Goal: Task Accomplishment & Management: Complete application form

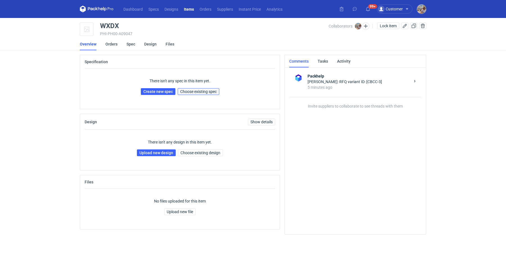
click at [209, 90] on span "Choose existing spec" at bounding box center [198, 92] width 37 height 4
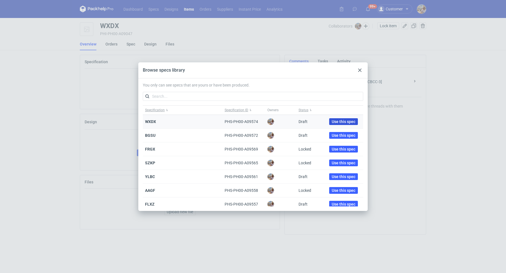
click at [340, 122] on span "Use this spec" at bounding box center [344, 122] width 24 height 4
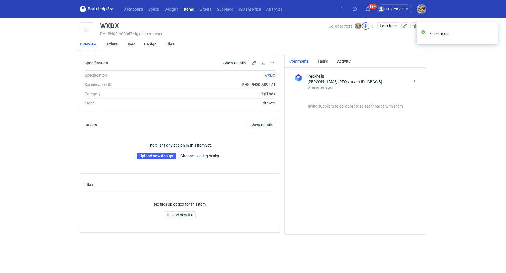
click at [366, 26] on button "button" at bounding box center [365, 25] width 7 height 7
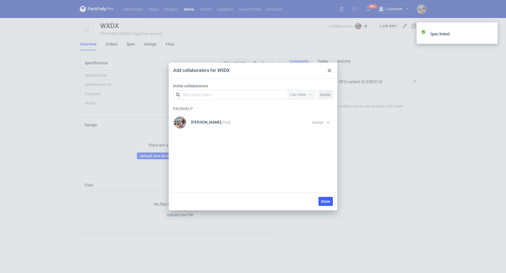
click at [212, 96] on div "Search for users" at bounding box center [229, 95] width 98 height 8
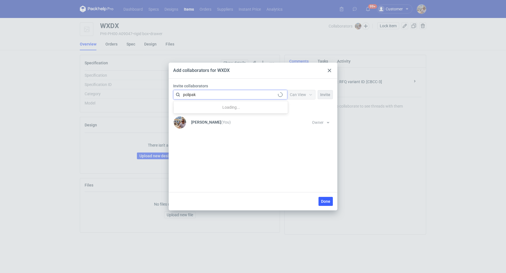
type input "polipak"
click at [221, 110] on span "Polipak" at bounding box center [225, 108] width 13 height 4
click at [296, 95] on span "Can View" at bounding box center [298, 95] width 16 height 4
click at [299, 114] on span "Can Edit" at bounding box center [299, 117] width 15 height 6
click at [324, 200] on span "Done" at bounding box center [325, 202] width 9 height 4
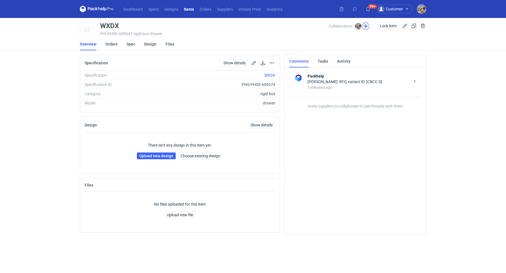
click at [364, 24] on button "button" at bounding box center [365, 25] width 7 height 7
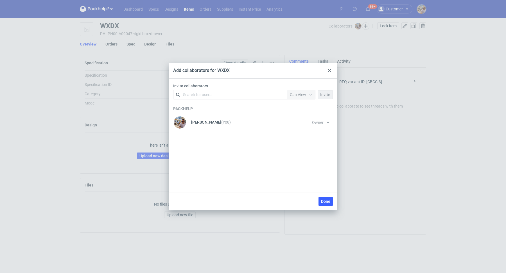
click at [217, 94] on div "Search for users" at bounding box center [229, 95] width 98 height 8
type input "polipak"
click at [217, 105] on div "Marcin Czarnecki • Polipak" at bounding box center [209, 108] width 45 height 6
click at [301, 97] on div "Can View" at bounding box center [298, 95] width 16 height 6
click at [299, 114] on span "Can Edit" at bounding box center [299, 117] width 15 height 6
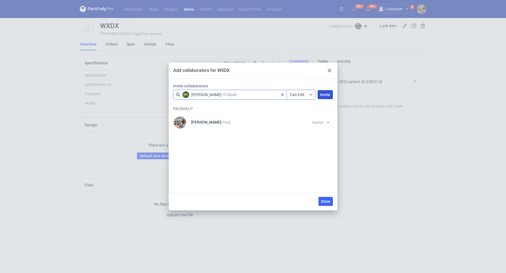
click at [327, 96] on span "Invite" at bounding box center [325, 95] width 10 height 4
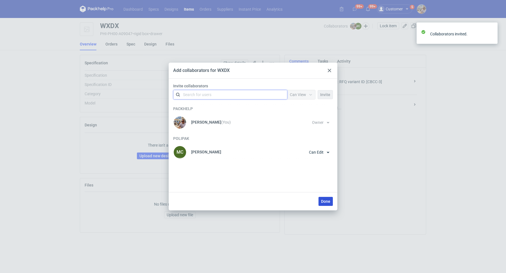
click at [324, 202] on span "Done" at bounding box center [325, 202] width 9 height 4
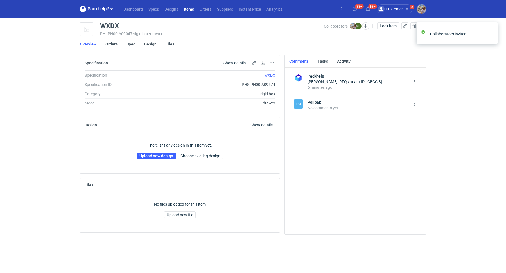
click at [327, 109] on div "No comments yet..." at bounding box center [359, 108] width 103 height 6
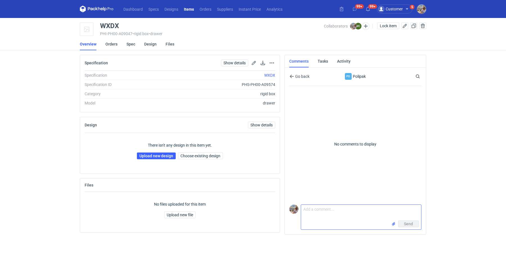
click at [323, 218] on textarea "Comment message" at bounding box center [361, 213] width 120 height 16
type textarea "N"
paste textarea "CBCC-3"
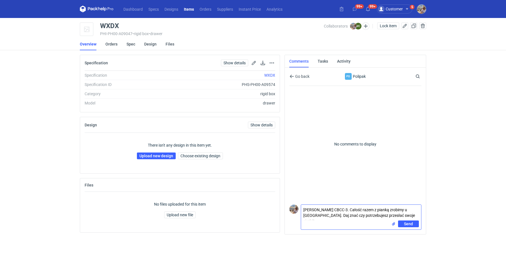
type textarea "Marcin wycena CBCC-3. Całość razem z pianką zrobimy u Ciebie. Daj znać czy potr…"
click at [394, 225] on input "file" at bounding box center [393, 224] width 4 height 6
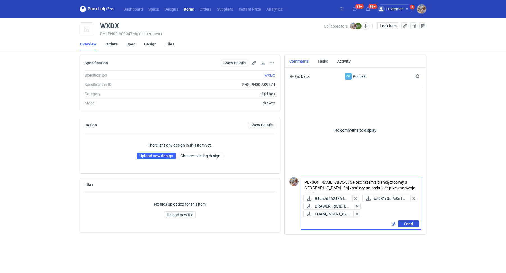
click at [407, 222] on span "Send" at bounding box center [408, 224] width 9 height 4
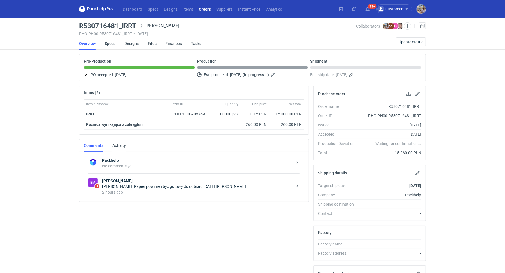
click at [173, 184] on div "Agnieszka Andrzejewska: Papier powinien być gotowy do odbioru jutro max piatek" at bounding box center [197, 187] width 190 height 6
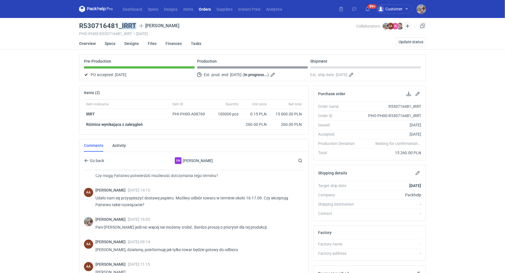
drag, startPoint x: 121, startPoint y: 24, endPoint x: 135, endPoint y: 24, distance: 13.5
click at [135, 24] on h3 "R530716481_IRRT" at bounding box center [107, 25] width 57 height 7
copy h3 "IRRT"
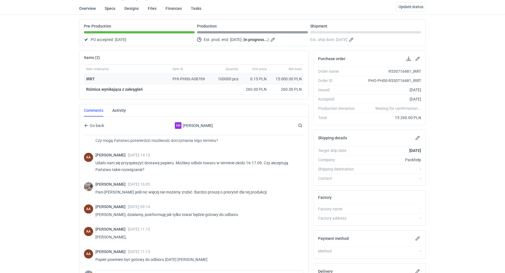
scroll to position [91, 0]
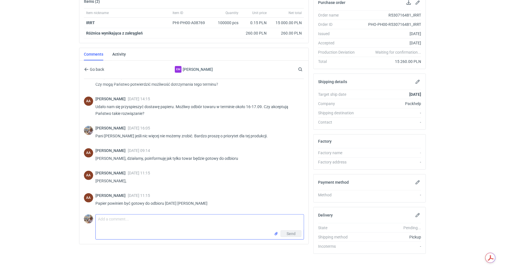
click at [153, 218] on textarea "Comment message" at bounding box center [200, 223] width 208 height 16
type textarea "Dziękuję, czekam na raport kontroli jakości żeby zlecić odbiór"
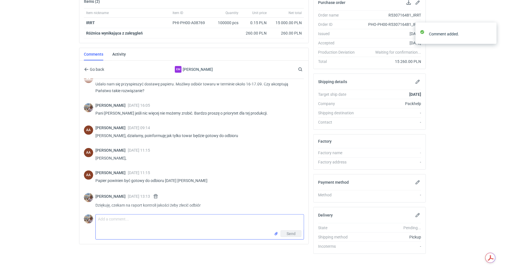
scroll to position [210, 0]
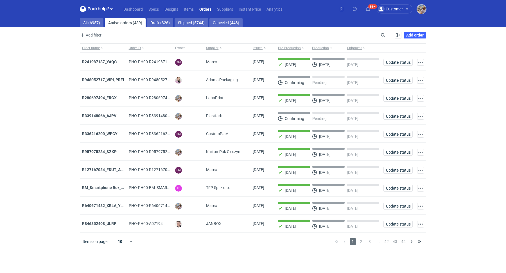
click at [422, 9] on img "button" at bounding box center [421, 8] width 9 height 9
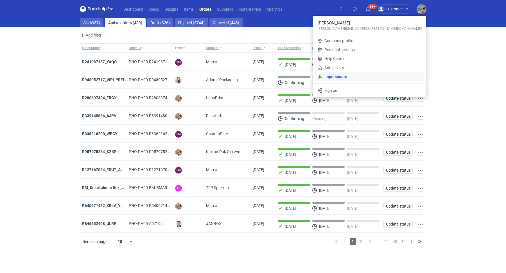
click at [373, 76] on link "Impersonate" at bounding box center [370, 76] width 109 height 9
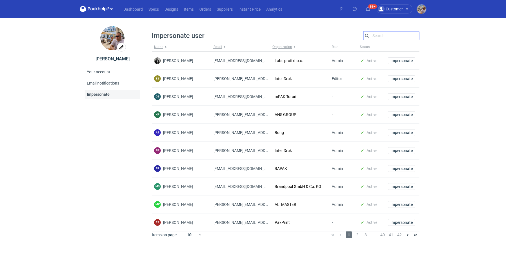
click at [381, 37] on input "Search" at bounding box center [392, 35] width 56 height 7
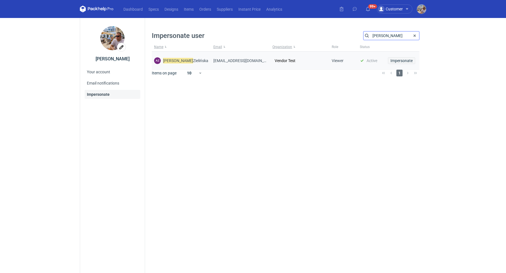
type input "arkadiusz"
click at [402, 62] on span "Impersonate" at bounding box center [402, 61] width 22 height 4
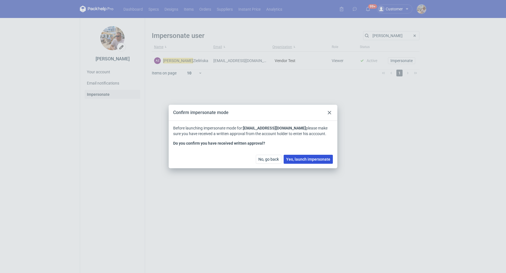
click at [305, 159] on span "Yes, launch impersonate" at bounding box center [308, 159] width 44 height 4
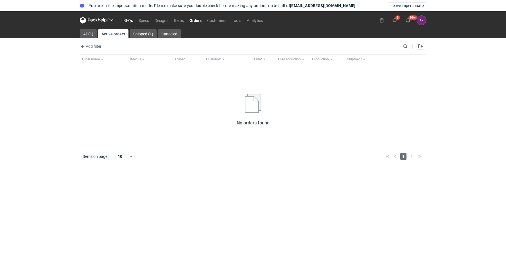
click at [125, 21] on link "RFQs" at bounding box center [128, 20] width 15 height 7
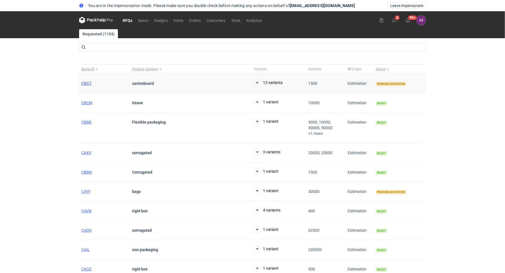
click at [84, 82] on span "CBGT" at bounding box center [86, 83] width 10 height 4
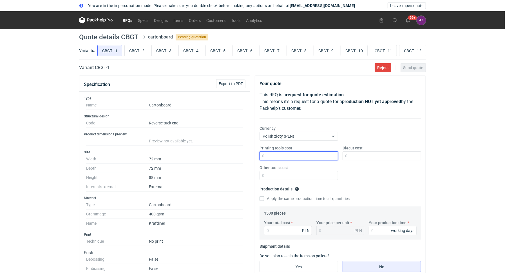
click at [294, 153] on input "Printing tools cost" at bounding box center [298, 156] width 78 height 9
type input "0"
click at [363, 153] on input "Diecut cost" at bounding box center [381, 156] width 78 height 9
type input "0"
click at [301, 176] on input "Other tools cost" at bounding box center [298, 175] width 78 height 9
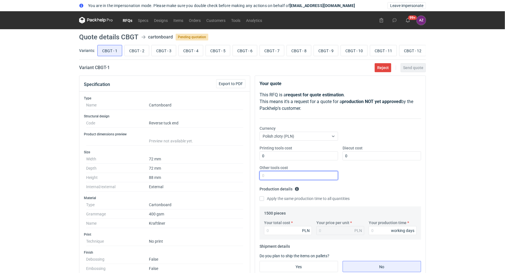
type input "0"
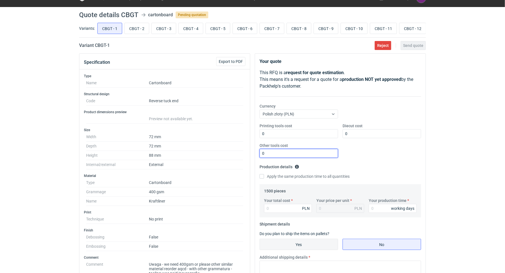
scroll to position [60, 0]
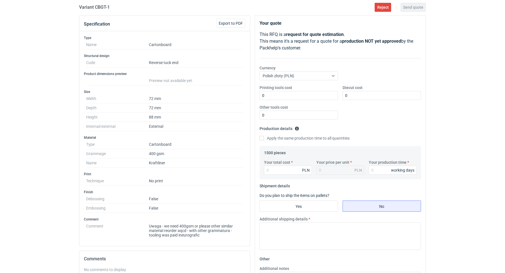
click at [279, 174] on div "Your total cost PLN Your price per unit PLN Your production time working days" at bounding box center [340, 170] width 157 height 20
click at [278, 172] on input "Your total cost" at bounding box center [288, 170] width 48 height 9
type input "1"
click at [380, 169] on input "Your production time" at bounding box center [392, 170] width 48 height 9
type input "1"
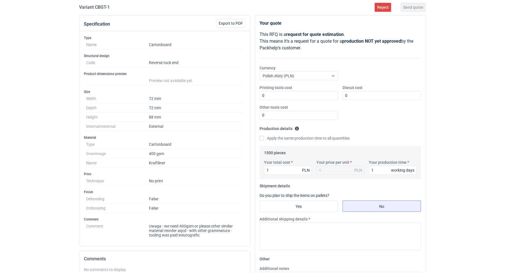
click at [390, 129] on fieldset "Production details Please provide the expected time of production in working da…" at bounding box center [339, 135] width 161 height 22
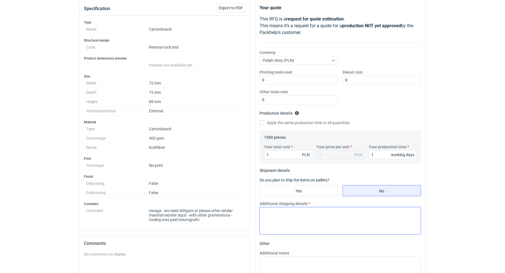
scroll to position [114, 0]
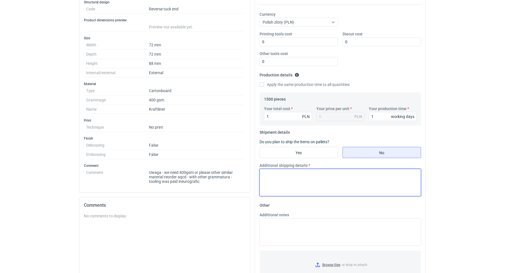
click at [295, 171] on textarea "Additional shipping details" at bounding box center [339, 183] width 161 height 28
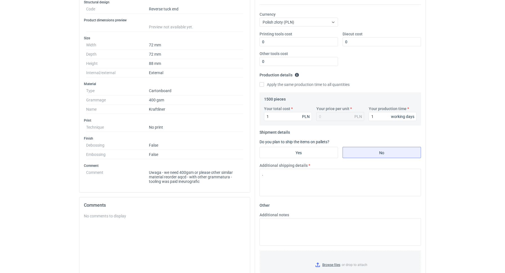
click at [450, 130] on div "You are in the impersonation mode. Please make sure you double check before mak…" at bounding box center [252, 22] width 505 height 273
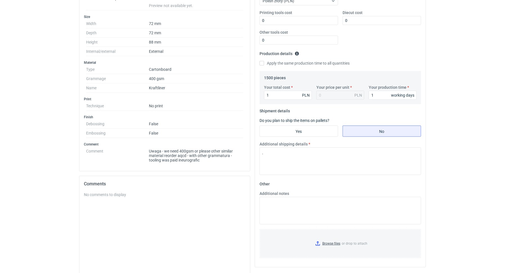
scroll to position [171, 0]
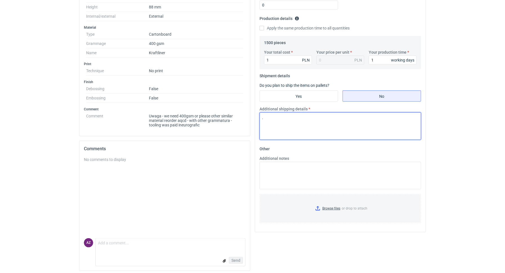
drag, startPoint x: 299, startPoint y: 126, endPoint x: 246, endPoint y: 112, distance: 54.3
click at [246, 112] on div "Specification Export to PDF Type Name Cartonboard Structural design Code Revers…" at bounding box center [252, 90] width 351 height 371
drag, startPoint x: 275, startPoint y: 117, endPoint x: 252, endPoint y: 112, distance: 24.2
click at [252, 112] on div "Specification Export to PDF Type Name Cartonboard Structural design Code Revers…" at bounding box center [252, 90] width 351 height 371
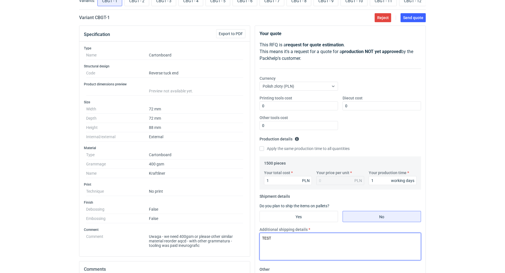
scroll to position [0, 0]
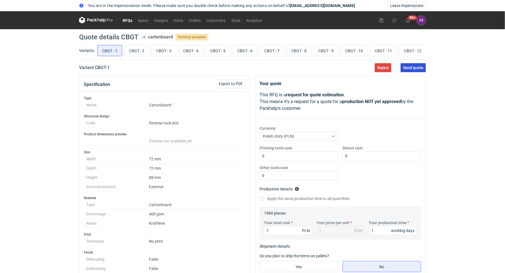
type textarea "TEST"
click at [413, 69] on span "Send quote" at bounding box center [413, 68] width 20 height 4
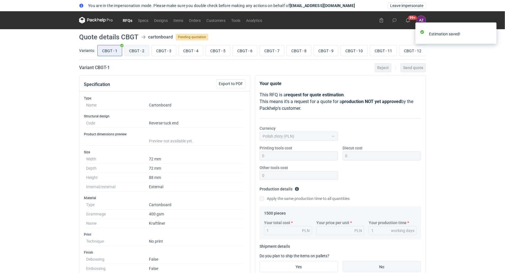
click at [133, 52] on input "CBGT - 2" at bounding box center [137, 50] width 24 height 11
radio input "true"
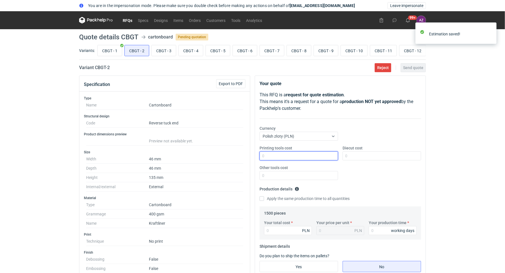
click at [289, 156] on input "Printing tools cost" at bounding box center [298, 156] width 78 height 9
type input "0"
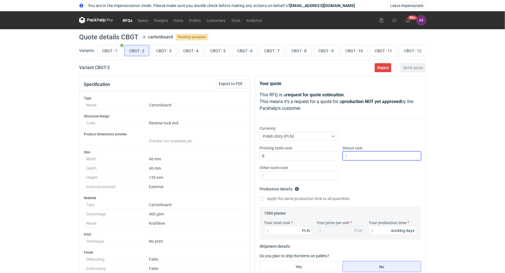
click at [371, 157] on input "Diecut cost" at bounding box center [381, 156] width 78 height 9
type input "0"
click at [291, 174] on input "Other tools cost" at bounding box center [298, 175] width 78 height 9
type input "0"
click at [377, 177] on div "Printing tools cost 0 Diecut cost 0 Other tools cost 0" at bounding box center [340, 164] width 166 height 39
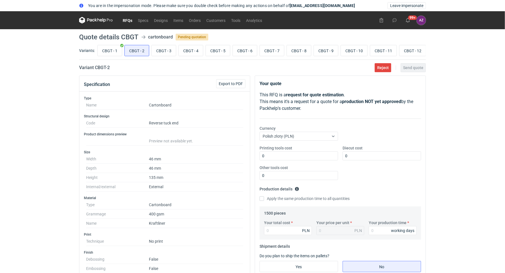
scroll to position [129, 0]
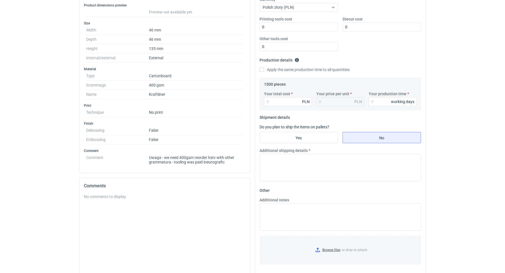
click at [277, 107] on div "Your total cost PLN Your price per unit PLN Your production time working days" at bounding box center [340, 101] width 157 height 20
click at [277, 102] on input "Your total cost" at bounding box center [288, 101] width 48 height 9
type input "1"
click at [381, 100] on input "Your production time" at bounding box center [392, 101] width 48 height 9
type input "1"
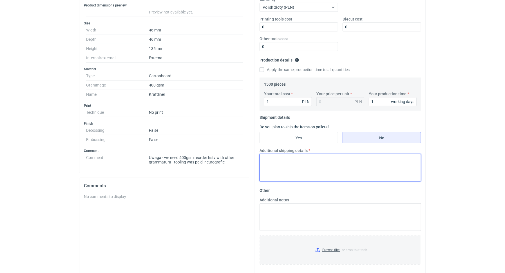
click at [306, 166] on textarea "Additional shipping details" at bounding box center [339, 168] width 161 height 28
paste textarea "TEST"
type textarea "TEST"
click at [457, 141] on div "You are in the impersonation mode. Please make sure you double check before mak…" at bounding box center [252, 7] width 505 height 273
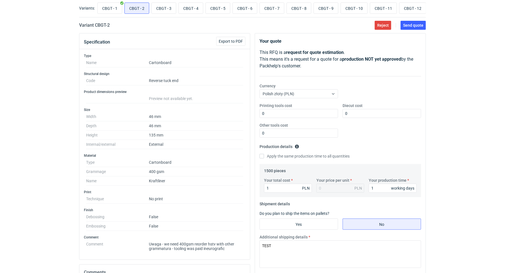
scroll to position [0, 0]
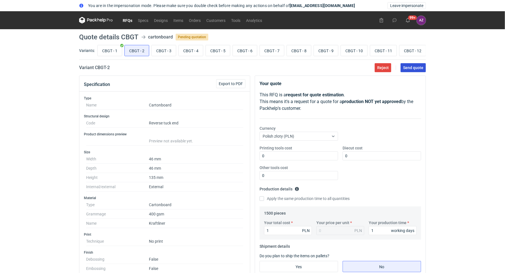
click at [412, 66] on span "Send quote" at bounding box center [413, 68] width 20 height 4
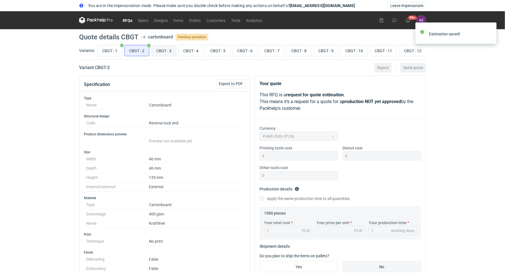
click at [159, 53] on input "CBGT - 3" at bounding box center [164, 50] width 24 height 11
radio input "true"
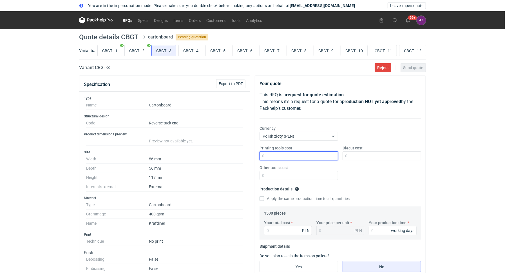
click at [269, 156] on input "Printing tools cost" at bounding box center [298, 156] width 78 height 9
type input "0"
click at [367, 158] on input "Diecut cost" at bounding box center [381, 156] width 78 height 9
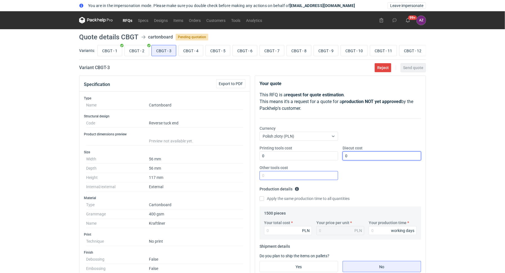
type input "0"
click at [290, 177] on input "Other tools cost" at bounding box center [298, 175] width 78 height 9
type input "0"
click at [372, 181] on div "Printing tools cost 0 Diecut cost 0 Other tools cost 0" at bounding box center [340, 164] width 166 height 39
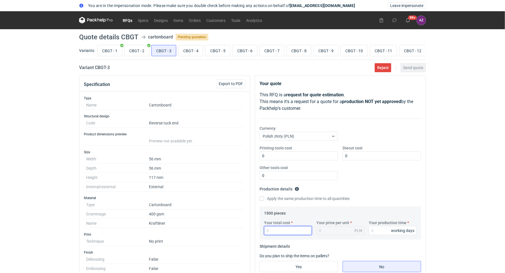
click at [276, 231] on input "Your total cost" at bounding box center [288, 230] width 48 height 9
type input "1"
click at [373, 228] on input "Your production time" at bounding box center [392, 230] width 48 height 9
type input "1"
click at [390, 166] on div "Printing tools cost 0 Diecut cost 0 Other tools cost 0" at bounding box center [340, 164] width 166 height 39
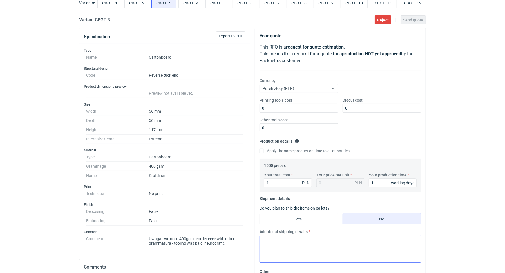
scroll to position [118, 0]
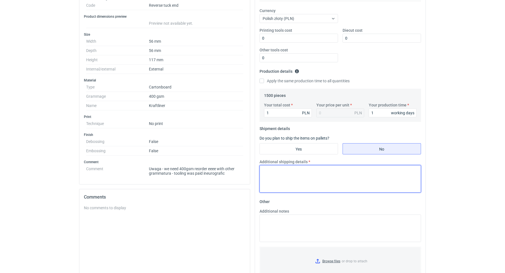
click at [315, 181] on textarea "Additional shipping details" at bounding box center [339, 179] width 161 height 28
paste textarea "TEST"
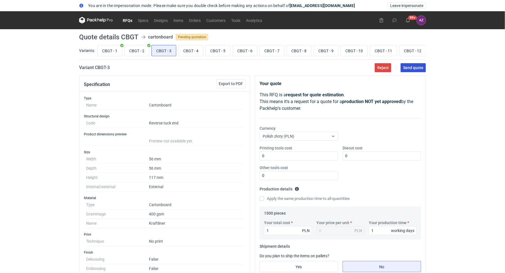
type textarea "TEST"
click at [404, 66] on span "Send quote" at bounding box center [413, 68] width 20 height 4
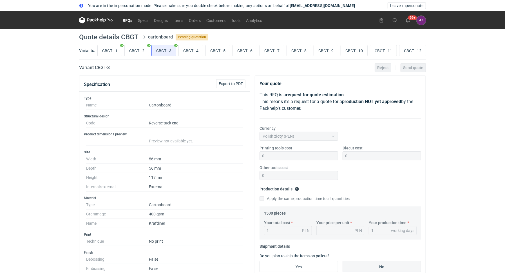
click at [192, 57] on div "CBGT - 1 CBGT - 2 CBGT - 3 CBGT - 4 CBGT - 5 CBGT - 6 CBGT - 7 CBGT - 8 CBGT - …" at bounding box center [260, 50] width 329 height 13
click at [192, 52] on input "CBGT - 4" at bounding box center [191, 50] width 24 height 11
radio input "true"
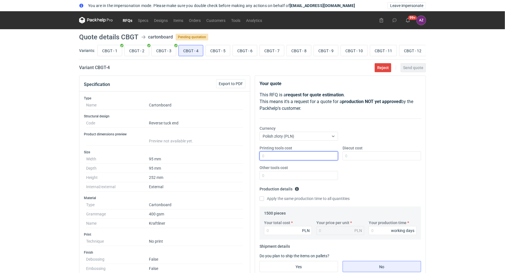
click at [278, 153] on input "Printing tools cost" at bounding box center [298, 156] width 78 height 9
type input "0"
click at [363, 160] on div "Printing tools cost 0 Diecut cost Other tools cost" at bounding box center [340, 164] width 166 height 39
click at [364, 157] on input "Diecut cost" at bounding box center [381, 156] width 78 height 9
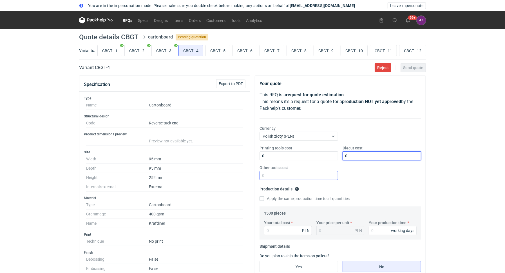
type input "0"
click at [291, 177] on input "Other tools cost" at bounding box center [298, 175] width 78 height 9
type input "0"
click at [376, 177] on div "Printing tools cost 0 Diecut cost 0 Other tools cost 0" at bounding box center [340, 164] width 166 height 39
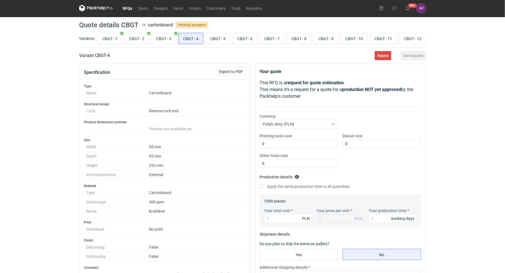
scroll to position [14, 0]
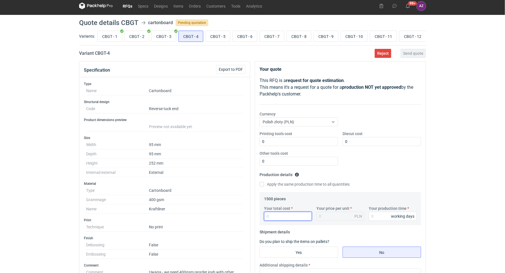
click at [278, 214] on input "Your total cost" at bounding box center [288, 216] width 48 height 9
type input "1"
click at [384, 214] on input "Your production time" at bounding box center [392, 216] width 48 height 9
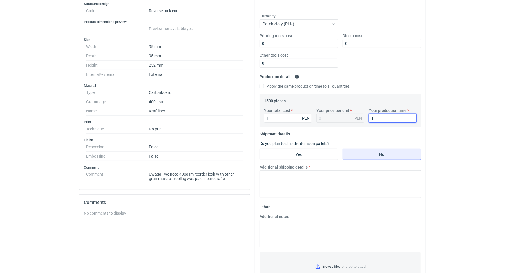
scroll to position [159, 0]
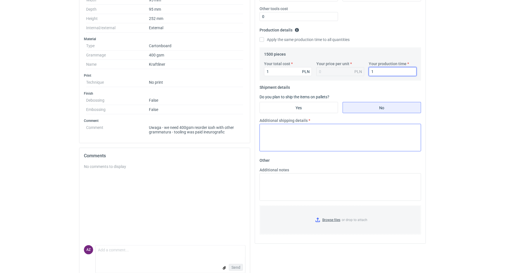
type input "1"
click at [304, 143] on textarea "Additional shipping details" at bounding box center [339, 138] width 161 height 28
paste textarea "TEST"
type textarea "TEST"
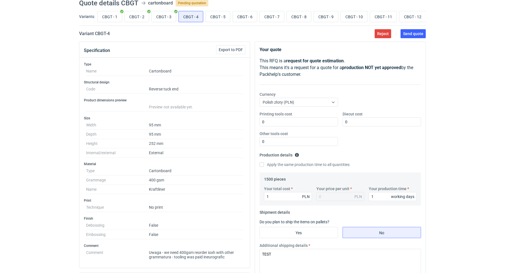
scroll to position [0, 0]
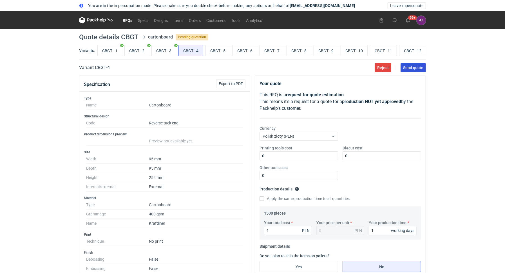
click at [409, 64] on button "Send quote" at bounding box center [412, 67] width 25 height 9
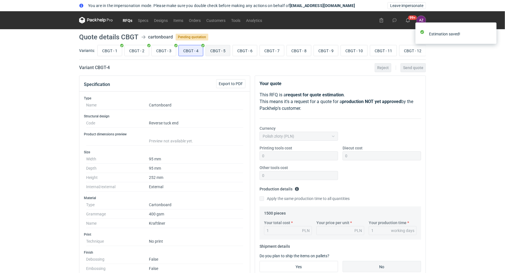
click at [216, 52] on input "CBGT - 5" at bounding box center [218, 50] width 24 height 11
radio input "true"
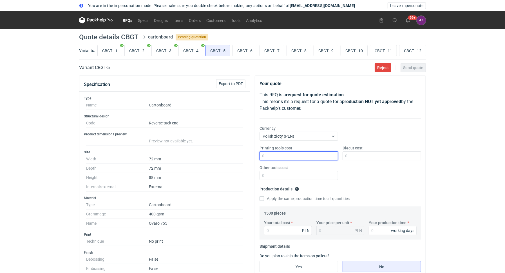
click at [286, 156] on input "Printing tools cost" at bounding box center [298, 156] width 78 height 9
type input "0"
click at [388, 155] on input "Diecut cost" at bounding box center [381, 156] width 78 height 9
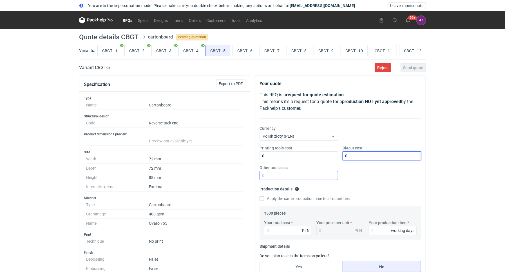
type input "0"
click at [305, 175] on input "Other tools cost" at bounding box center [298, 175] width 78 height 9
type input "0"
click at [412, 176] on div "Printing tools cost 0 Diecut cost 0 Other tools cost 0" at bounding box center [340, 164] width 166 height 39
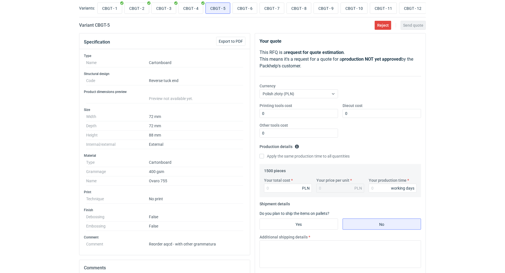
scroll to position [60, 0]
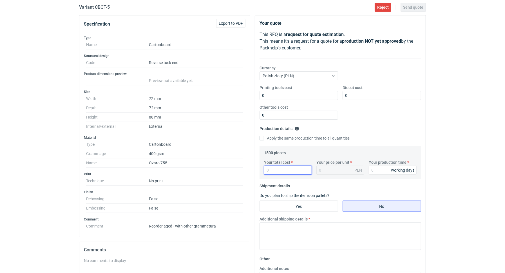
click at [275, 170] on input "Your total cost" at bounding box center [288, 170] width 48 height 9
type input "1"
click at [377, 170] on input "Your production time" at bounding box center [392, 170] width 48 height 9
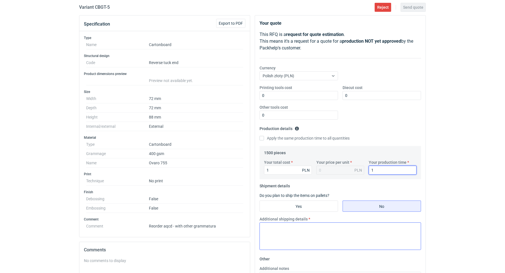
type input "1"
click at [346, 238] on textarea "Additional shipping details" at bounding box center [339, 237] width 161 height 28
paste textarea "TEST"
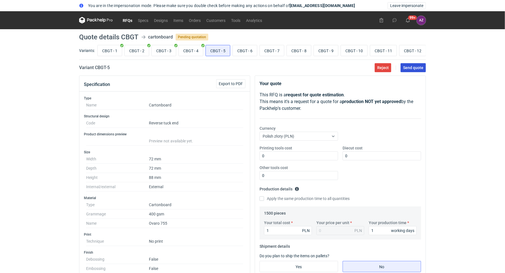
type textarea "TEST"
click at [418, 69] on span "Send quote" at bounding box center [413, 68] width 20 height 4
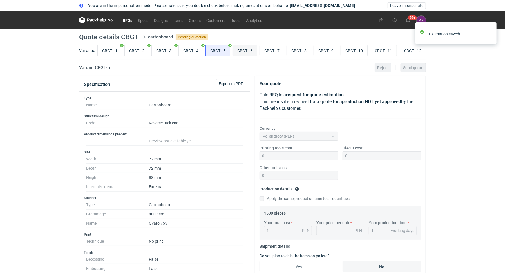
click at [240, 51] on input "CBGT - 6" at bounding box center [245, 50] width 24 height 11
radio input "true"
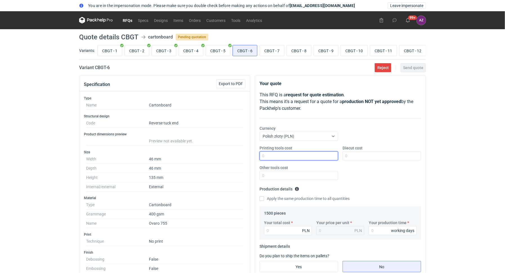
click at [287, 154] on input "Printing tools cost" at bounding box center [298, 156] width 78 height 9
type input "0"
click at [351, 152] on input "Diecut cost" at bounding box center [381, 156] width 78 height 9
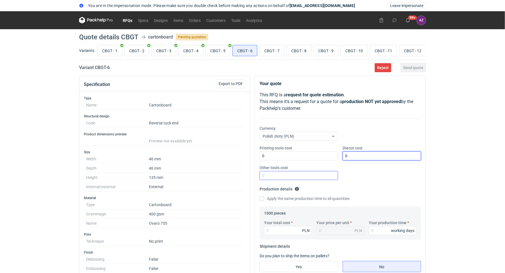
type input "0"
click at [286, 178] on input "Other tools cost" at bounding box center [298, 175] width 78 height 9
type input "0"
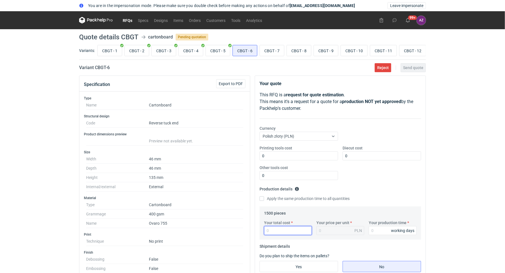
click at [273, 235] on input "Your total cost" at bounding box center [288, 230] width 48 height 9
type input "1"
click at [380, 233] on input "Your production time" at bounding box center [392, 230] width 48 height 9
type input "1"
click at [422, 164] on div "Printing tools cost 0 Diecut cost 0 Other tools cost 0" at bounding box center [340, 164] width 166 height 39
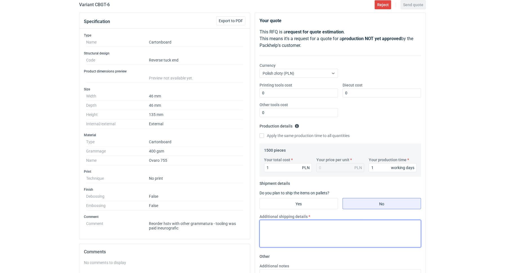
click at [321, 231] on textarea "Additional shipping details" at bounding box center [339, 234] width 161 height 28
paste textarea "TEST"
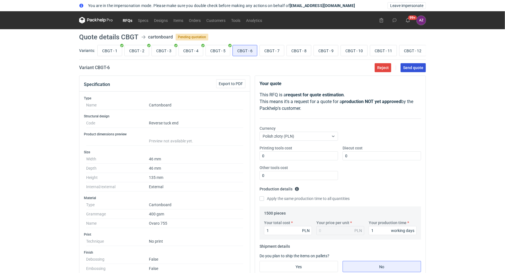
type textarea "TEST"
click at [411, 66] on span "Send quote" at bounding box center [413, 68] width 20 height 4
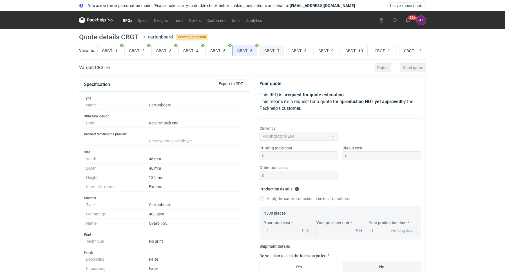
click at [270, 53] on input "CBGT - 7" at bounding box center [272, 50] width 24 height 11
radio input "true"
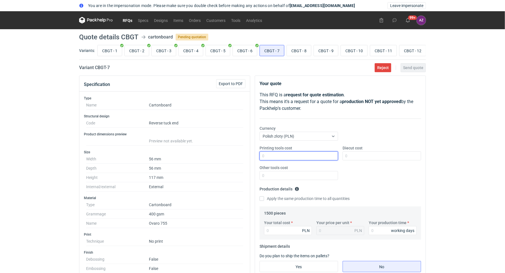
click at [286, 155] on input "Printing tools cost" at bounding box center [298, 156] width 78 height 9
type input "0"
click at [355, 157] on input "Diecut cost" at bounding box center [381, 156] width 78 height 9
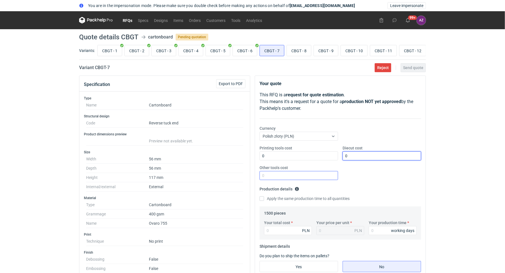
type input "0"
click at [306, 177] on input "Other tools cost" at bounding box center [298, 175] width 78 height 9
type input "0"
click at [383, 179] on div "Printing tools cost 0 Diecut cost 0 Other tools cost 0" at bounding box center [340, 164] width 166 height 39
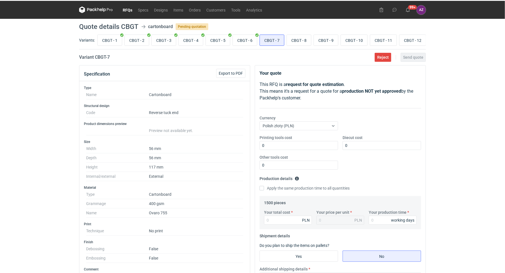
scroll to position [54, 0]
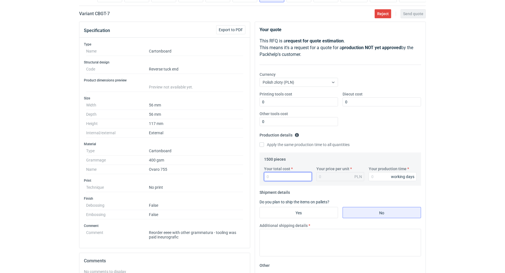
click at [285, 179] on input "Your total cost" at bounding box center [288, 176] width 48 height 9
type input "1"
click at [386, 175] on input "Your production time" at bounding box center [392, 176] width 48 height 9
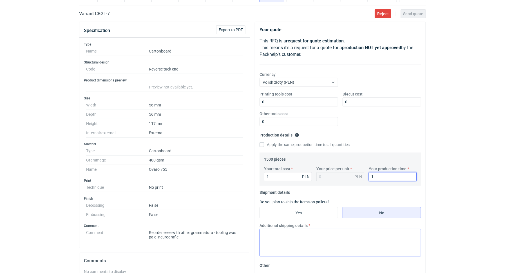
type input "1"
click at [318, 234] on textarea "Additional shipping details" at bounding box center [339, 243] width 161 height 28
paste textarea "TEST"
type textarea "TEST"
click at [421, 12] on span "Send quote" at bounding box center [413, 14] width 20 height 4
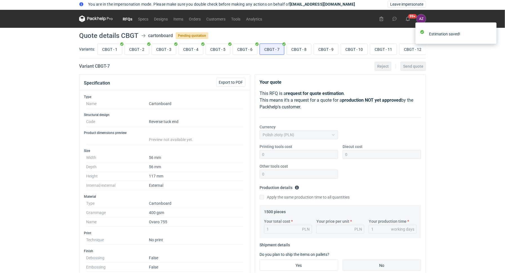
scroll to position [0, 0]
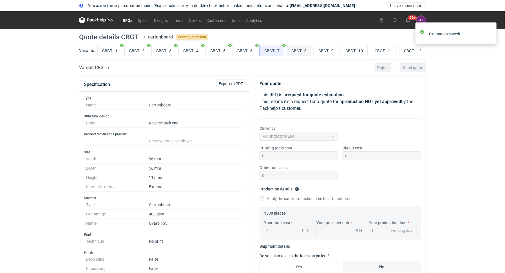
click at [295, 50] on input "CBGT - 8" at bounding box center [299, 50] width 24 height 11
radio input "true"
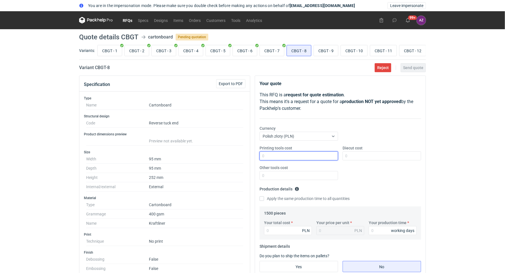
click at [285, 153] on input "Printing tools cost" at bounding box center [298, 156] width 78 height 9
type input "0"
click at [368, 154] on input "Diecut cost" at bounding box center [381, 156] width 78 height 9
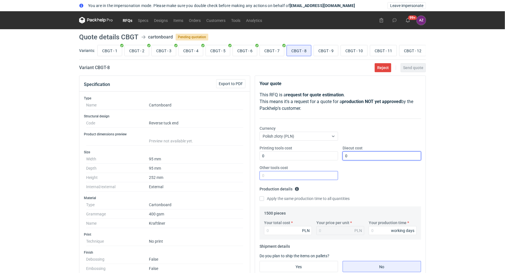
type input "0"
click at [302, 174] on input "Other tools cost" at bounding box center [298, 175] width 78 height 9
type input "0"
click at [382, 174] on div "Printing tools cost 0 Diecut cost 0 Other tools cost 0" at bounding box center [340, 164] width 166 height 39
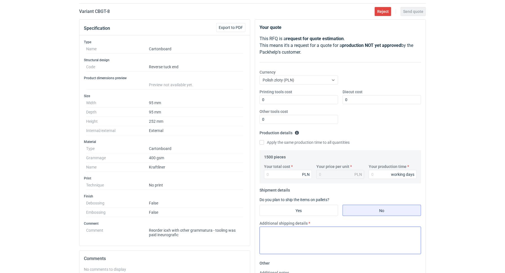
scroll to position [128, 0]
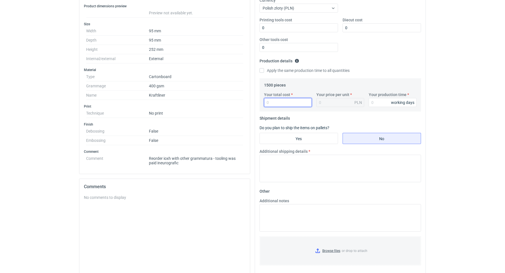
click at [278, 101] on input "Your total cost" at bounding box center [288, 102] width 48 height 9
type input "1"
click at [378, 101] on input "Your production time" at bounding box center [392, 102] width 48 height 9
type input "1"
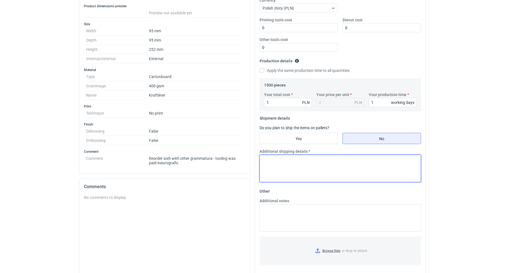
click at [328, 159] on textarea "Additional shipping details" at bounding box center [339, 169] width 161 height 28
paste textarea "TEST"
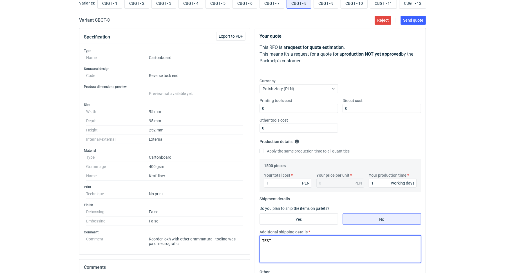
scroll to position [0, 0]
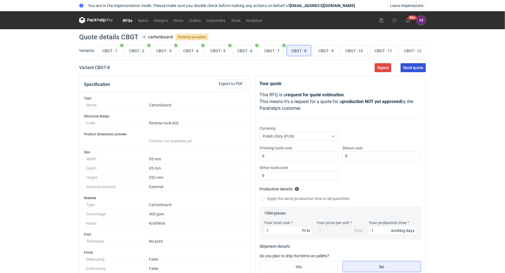
type textarea "TEST"
click at [416, 68] on span "Send quote" at bounding box center [413, 68] width 20 height 4
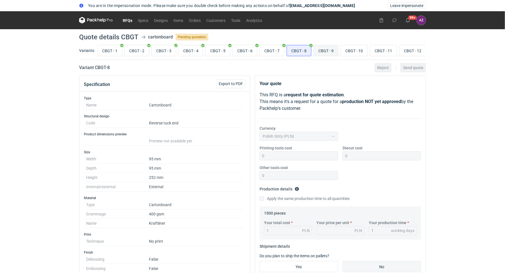
click at [327, 51] on input "CBGT - 9" at bounding box center [326, 50] width 24 height 11
radio input "true"
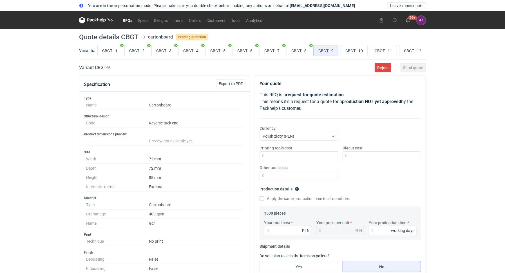
click at [273, 163] on div "Printing tools cost Diecut cost Other tools cost" at bounding box center [340, 164] width 166 height 39
click at [275, 158] on input "Printing tools cost" at bounding box center [298, 156] width 78 height 9
type input "0"
click at [358, 159] on input "Diecut cost" at bounding box center [381, 156] width 78 height 9
type input "0"
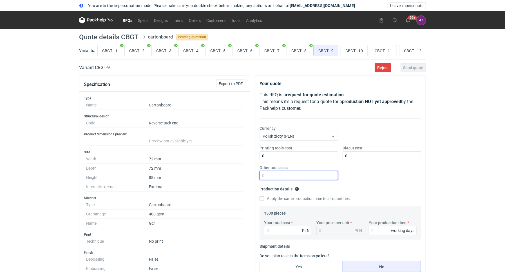
click at [314, 178] on input "Other tools cost" at bounding box center [298, 175] width 78 height 9
type input "0"
click at [376, 179] on div "Printing tools cost 0 Diecut cost 0 Other tools cost 0" at bounding box center [340, 164] width 166 height 39
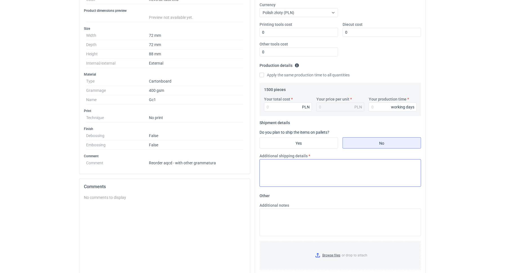
scroll to position [124, 0]
click at [274, 103] on input "Your total cost" at bounding box center [288, 106] width 48 height 9
type input "1"
click at [375, 106] on input "Your production time" at bounding box center [392, 106] width 48 height 9
type input "1"
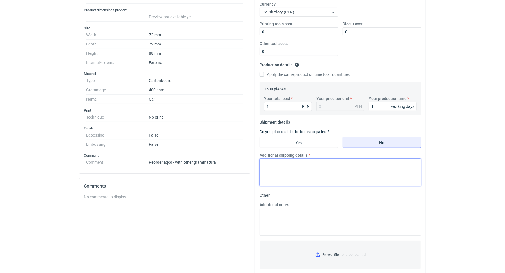
click at [307, 182] on textarea "Additional shipping details" at bounding box center [339, 173] width 161 height 28
paste textarea "TEST"
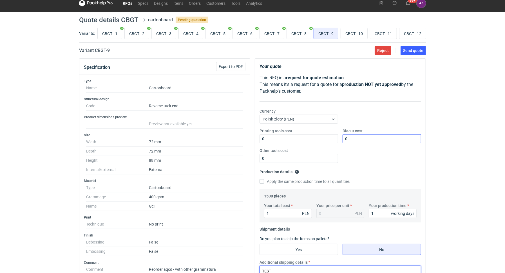
scroll to position [0, 0]
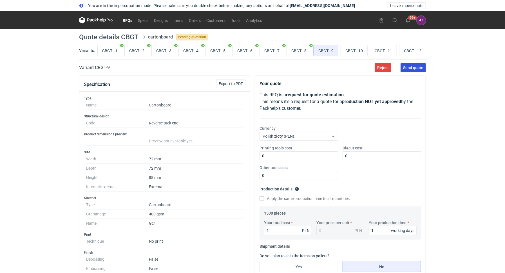
type textarea "TEST"
click at [416, 67] on span "Send quote" at bounding box center [413, 68] width 20 height 4
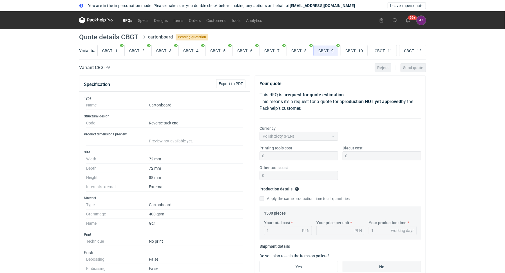
click at [345, 58] on div "Variants: CBGT - 1 CBGT - 2 CBGT - 3 CBGT - 4 CBGT - 5 CBGT - 6 CBGT - 7 CBGT -…" at bounding box center [252, 52] width 346 height 16
click at [348, 49] on input "CBGT - 10" at bounding box center [354, 50] width 26 height 11
radio input "true"
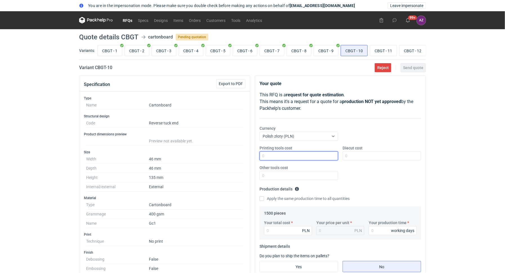
click at [281, 154] on input "Printing tools cost" at bounding box center [298, 156] width 78 height 9
type input "0"
click at [352, 155] on input "Diecut cost" at bounding box center [381, 156] width 78 height 9
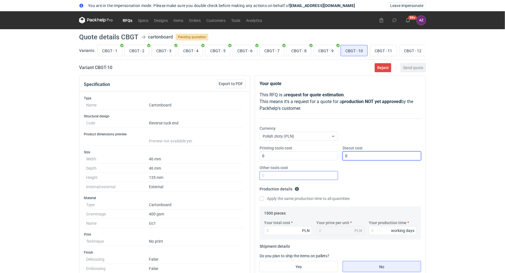
type input "0"
click at [294, 177] on input "Other tools cost" at bounding box center [298, 175] width 78 height 9
type input "0"
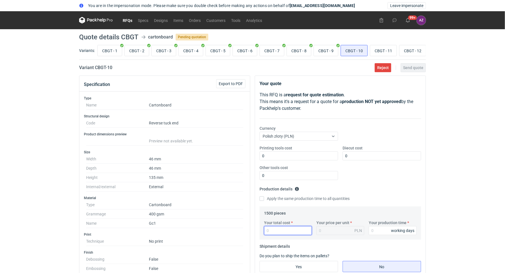
click at [281, 231] on input "Your total cost" at bounding box center [288, 230] width 48 height 9
type input "1"
click at [372, 231] on input "Your production time" at bounding box center [392, 230] width 48 height 9
type input "1"
click at [400, 170] on div "Printing tools cost 0 Diecut cost 0 Other tools cost 0" at bounding box center [340, 164] width 166 height 39
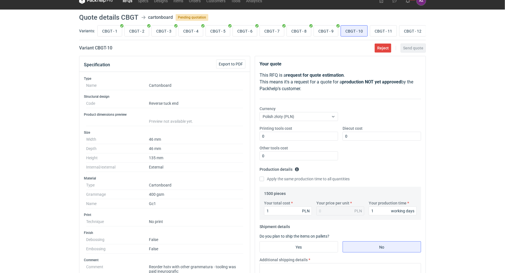
scroll to position [135, 0]
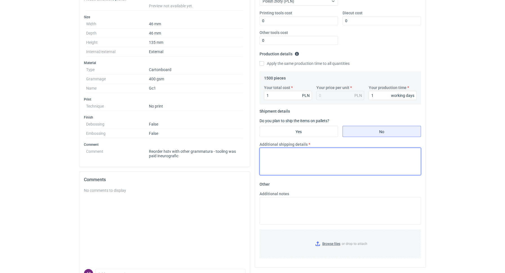
click at [309, 171] on textarea "Additional shipping details" at bounding box center [339, 162] width 161 height 28
paste textarea "TEST"
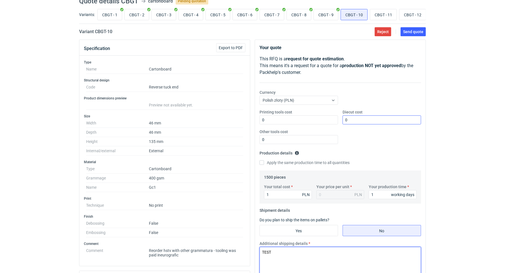
scroll to position [0, 0]
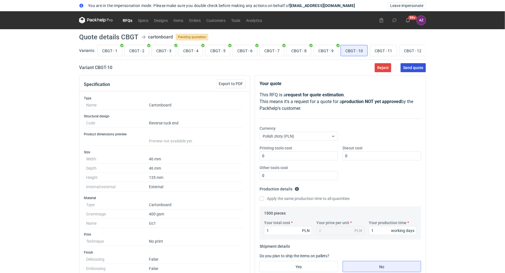
type textarea "TEST"
click at [420, 67] on span "Send quote" at bounding box center [413, 68] width 20 height 4
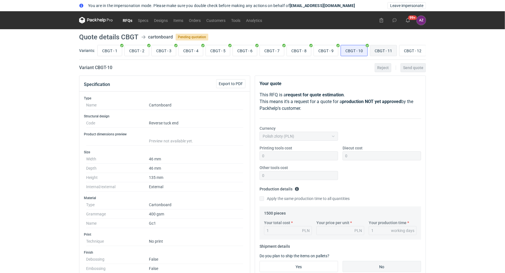
click at [376, 49] on input "CBGT - 11" at bounding box center [383, 50] width 26 height 11
radio input "true"
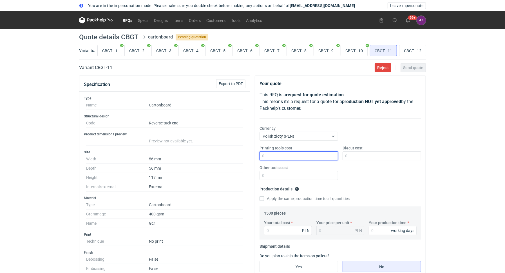
click at [301, 153] on input "Printing tools cost" at bounding box center [298, 156] width 78 height 9
type input "0"
click at [371, 157] on input "Diecut cost" at bounding box center [381, 156] width 78 height 9
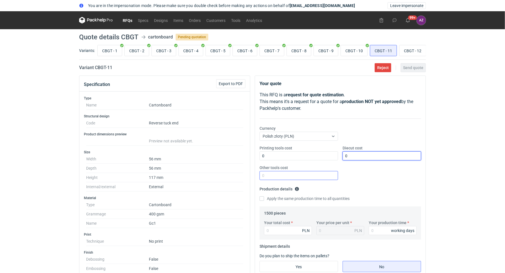
type input "0"
click at [297, 171] on input "Other tools cost" at bounding box center [298, 175] width 78 height 9
type input "0"
click at [388, 174] on div "Printing tools cost 0 Diecut cost 0 Other tools cost 0" at bounding box center [340, 164] width 166 height 39
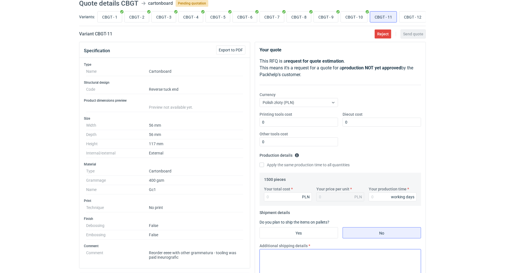
scroll to position [126, 0]
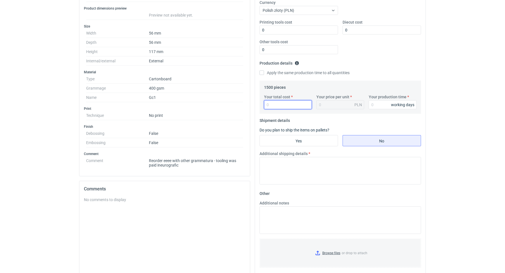
click at [285, 106] on input "Your total cost" at bounding box center [288, 104] width 48 height 9
type input "1"
click at [381, 105] on input "Your production time" at bounding box center [392, 104] width 48 height 9
type input "1"
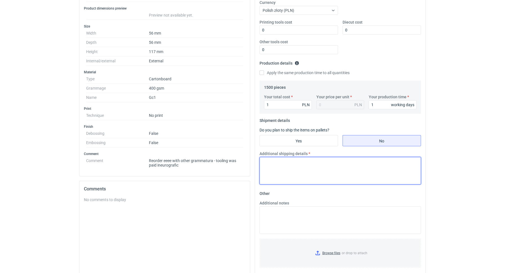
click at [324, 159] on textarea "Additional shipping details" at bounding box center [339, 171] width 161 height 28
paste textarea "TEST"
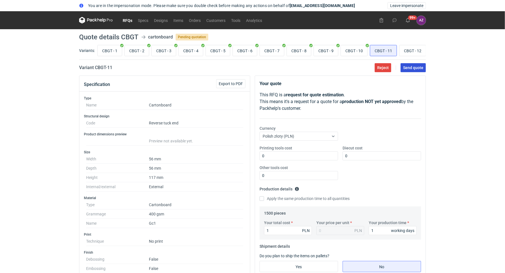
type textarea "TEST"
click at [415, 70] on button "Send quote" at bounding box center [412, 67] width 25 height 9
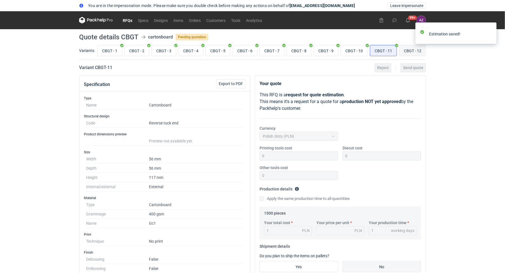
click at [408, 52] on input "CBGT - 12" at bounding box center [412, 50] width 26 height 11
radio input "true"
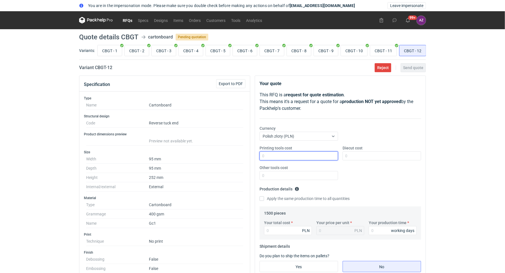
click at [292, 152] on input "Printing tools cost" at bounding box center [298, 156] width 78 height 9
type input "0"
click at [358, 153] on input "Diecut cost" at bounding box center [381, 156] width 78 height 9
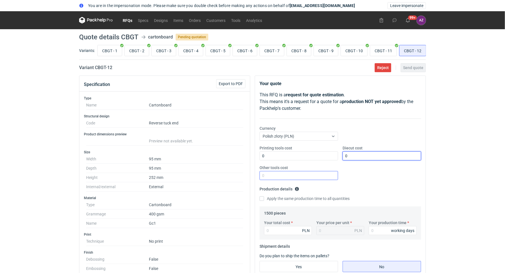
type input "0"
click at [294, 171] on input "Other tools cost" at bounding box center [298, 175] width 78 height 9
type input "0"
click at [367, 173] on div "Printing tools cost 0 Diecut cost 0 Other tools cost 0" at bounding box center [340, 164] width 166 height 39
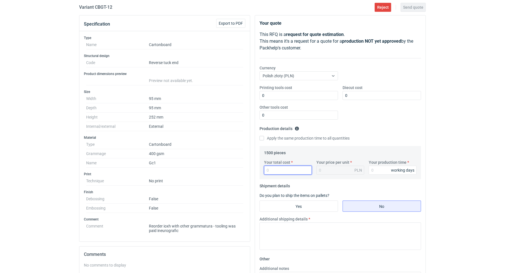
click at [274, 170] on input "Your total cost" at bounding box center [288, 170] width 48 height 9
type input "1"
click at [381, 173] on input "Your production time" at bounding box center [392, 170] width 48 height 9
type input "1"
click at [448, 129] on div "You are in the impersonation mode. Please make sure you double check before mak…" at bounding box center [252, 76] width 505 height 273
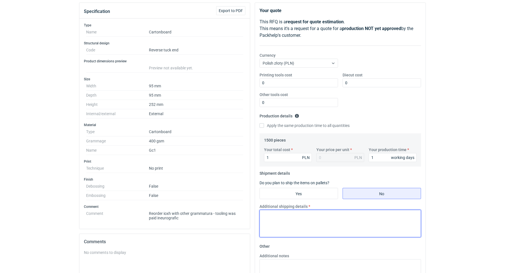
click at [278, 210] on textarea "Additional shipping details" at bounding box center [339, 224] width 161 height 28
paste textarea "TEST"
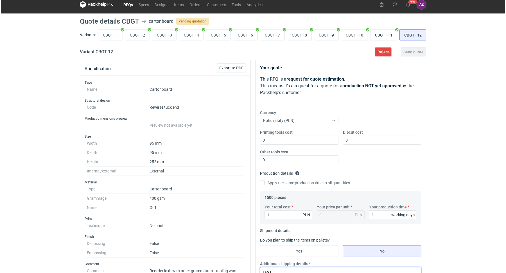
scroll to position [0, 0]
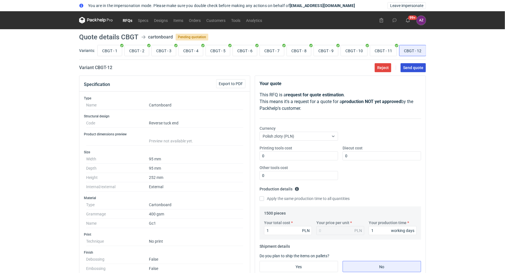
type textarea "TEST"
click at [418, 64] on button "Send quote" at bounding box center [412, 67] width 25 height 9
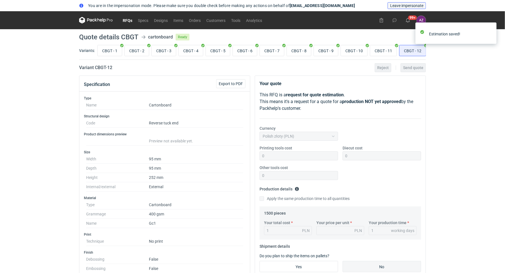
click at [403, 5] on span "Leave impersonate" at bounding box center [406, 6] width 33 height 4
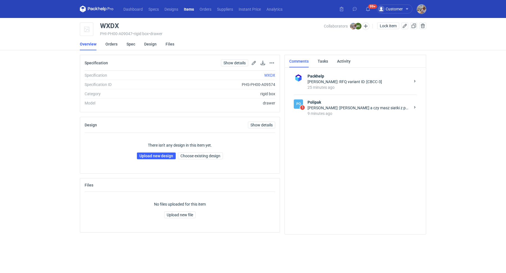
click at [356, 108] on div "Marcin Czarnecki: Michał a czy masz siatki z poprzedniego zlecenia od innego do…" at bounding box center [359, 108] width 103 height 6
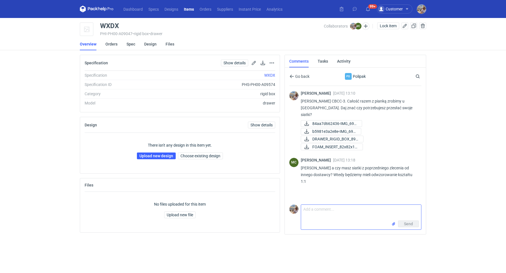
click at [345, 208] on textarea "Comment message" at bounding box center [361, 213] width 120 height 16
type textarea "Mam plik produkcyjne na jakich leciało poprzednie zlecenie"
click at [394, 223] on input "file" at bounding box center [393, 224] width 4 height 6
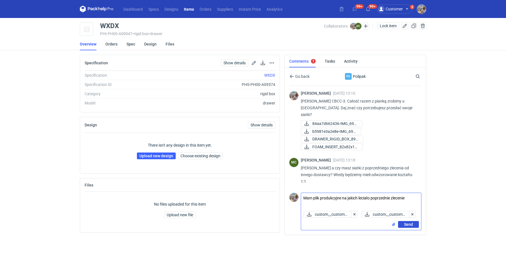
click at [417, 225] on button "Send" at bounding box center [408, 224] width 21 height 7
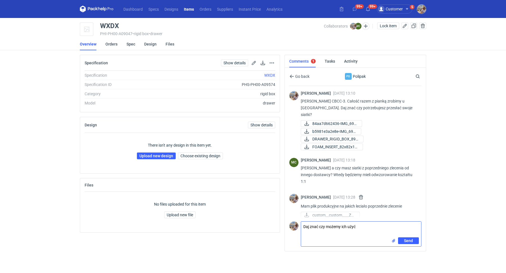
type textarea "Daj znać czy możemy ich użyć"
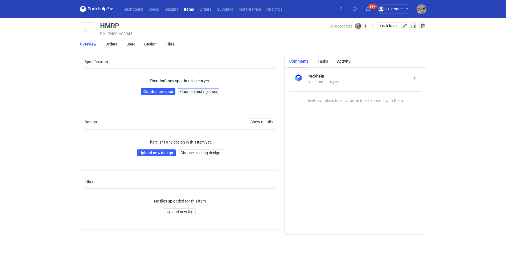
click at [211, 91] on span "Choose existing spec" at bounding box center [198, 92] width 37 height 4
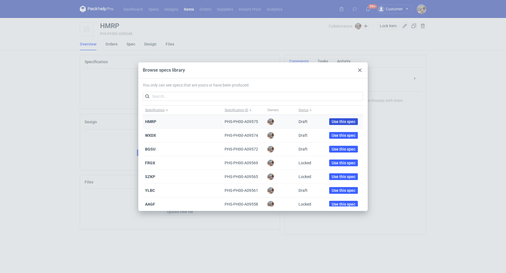
click at [346, 123] on span "Use this spec" at bounding box center [344, 122] width 24 height 4
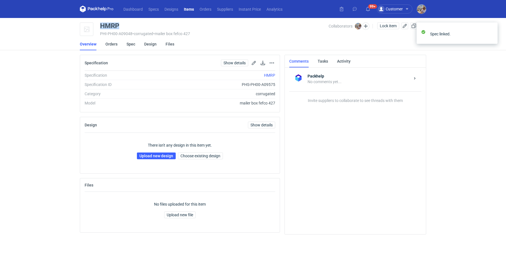
drag, startPoint x: 120, startPoint y: 26, endPoint x: 100, endPoint y: 26, distance: 20.0
click at [100, 26] on div "HMRP PHI-PH00-A09048 • corrugated • mailer box fefco 427 Collaborators Michał P…" at bounding box center [253, 29] width 346 height 14
copy div "HMRP"
click at [153, 155] on link "Upload new design" at bounding box center [156, 156] width 39 height 7
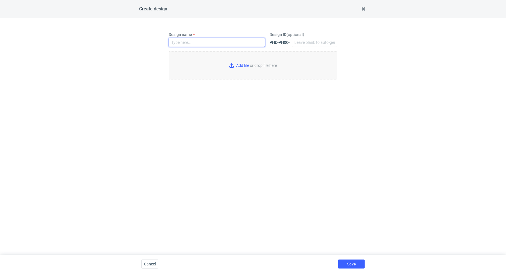
click at [187, 42] on input "Design name" at bounding box center [217, 42] width 96 height 9
paste input "HMRP"
type input "HMRP"
click at [240, 65] on input "Add file or drop file here" at bounding box center [253, 65] width 169 height 28
type input "C:\fakepath\jbx__custom____HMRP__d00__oR199028555__outside.pdf"
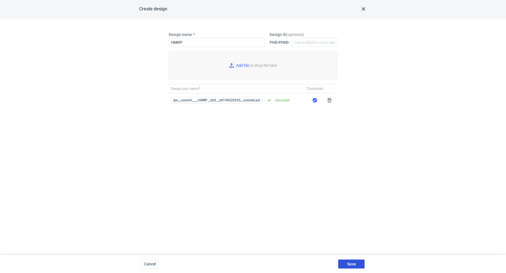
click at [347, 265] on span "Save" at bounding box center [351, 264] width 9 height 4
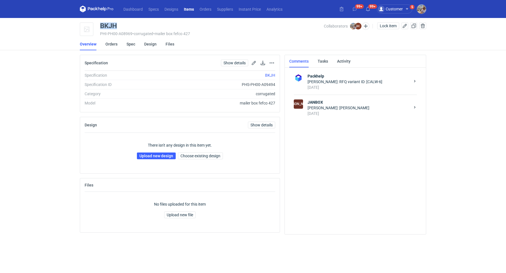
drag, startPoint x: 122, startPoint y: 23, endPoint x: 102, endPoint y: 24, distance: 20.5
click at [102, 24] on div "BKJH" at bounding box center [212, 25] width 224 height 7
copy div "BKJH"
click at [151, 153] on link "Upload new design" at bounding box center [156, 156] width 39 height 7
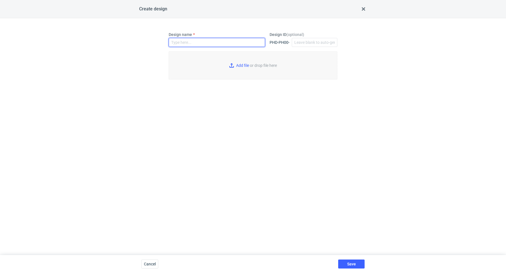
click at [195, 42] on input "Design name" at bounding box center [217, 42] width 96 height 9
paste input "BKJH"
type input "BKJH"
click at [239, 64] on input "Add file or drop file here" at bounding box center [253, 65] width 169 height 28
type input "C:\fakepath\ostro__custom___BKJH__d00__oR199028555.pdf"
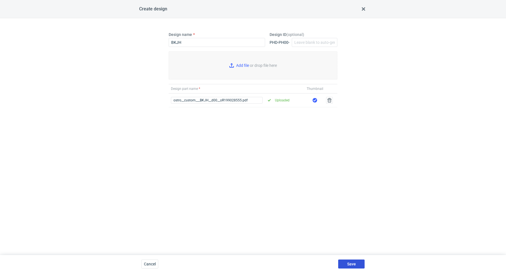
click at [356, 268] on button "Save" at bounding box center [351, 264] width 26 height 9
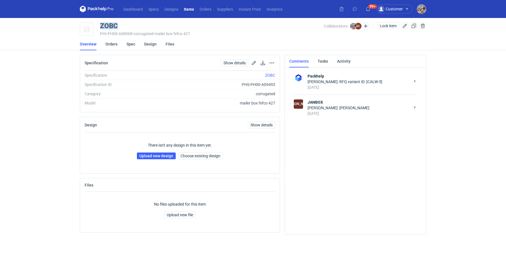
drag, startPoint x: 122, startPoint y: 28, endPoint x: 100, endPoint y: 22, distance: 22.2
click at [100, 22] on div "ZOBC" at bounding box center [212, 25] width 224 height 7
copy div "ZOBC"
click at [209, 154] on span "Choose existing design" at bounding box center [201, 156] width 40 height 4
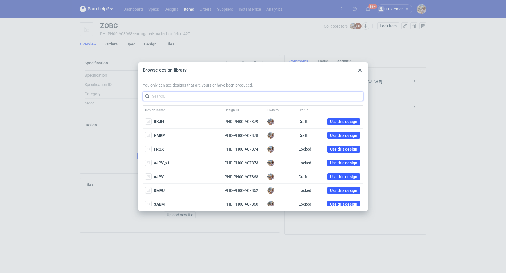
click at [187, 94] on input "text" at bounding box center [253, 96] width 220 height 9
paste input "ZOBC"
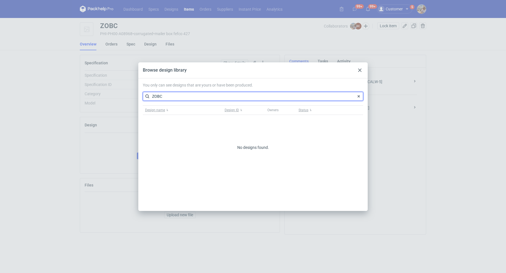
type input "ZOBC"
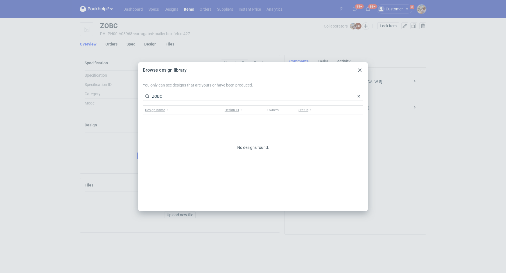
click at [356, 68] on div "Browse design library" at bounding box center [252, 70] width 229 height 16
click at [359, 69] on icon at bounding box center [359, 70] width 3 height 3
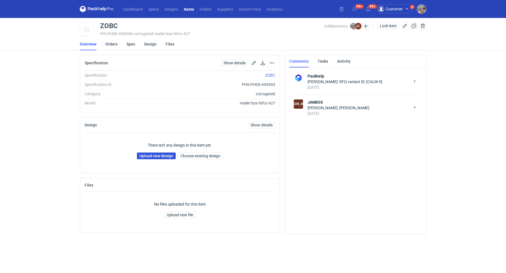
click at [161, 156] on link "Upload new design" at bounding box center [156, 156] width 39 height 7
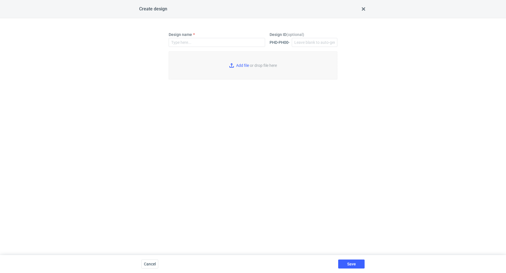
click at [192, 36] on label "Design name" at bounding box center [180, 35] width 23 height 6
click at [194, 38] on input "Design name" at bounding box center [217, 42] width 96 height 9
click at [195, 39] on input "Design name" at bounding box center [217, 42] width 96 height 9
paste input "ZOBC"
type input "ZOBC"
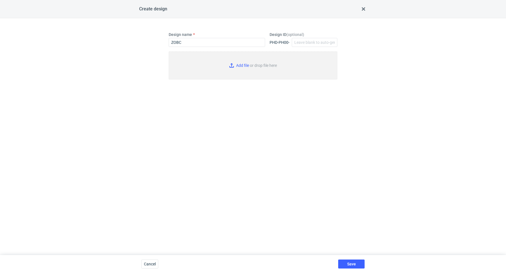
click at [237, 65] on input "Add file or drop file here" at bounding box center [253, 65] width 169 height 28
type input "C:\fakepath\ostro__custom____ZOBC__d00__oR199028555.pdf"
click at [352, 265] on span "Save" at bounding box center [351, 264] width 9 height 4
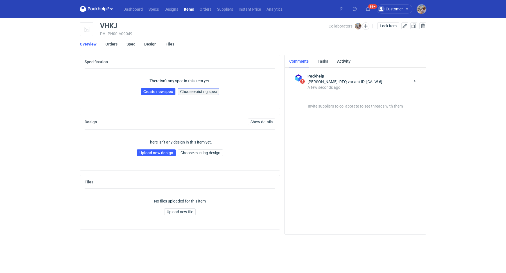
click at [202, 93] on span "Choose existing spec" at bounding box center [198, 92] width 37 height 4
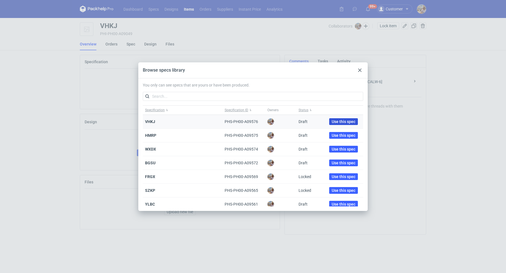
click at [332, 122] on span "Use this spec" at bounding box center [344, 122] width 24 height 4
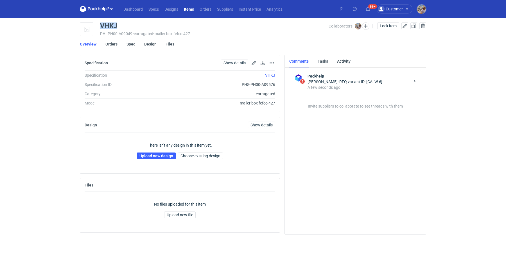
drag, startPoint x: 124, startPoint y: 25, endPoint x: 100, endPoint y: 25, distance: 24.2
click at [100, 25] on div "VHKJ" at bounding box center [214, 25] width 229 height 7
copy div "VHKJ"
click at [149, 156] on link "Upload new design" at bounding box center [156, 156] width 39 height 7
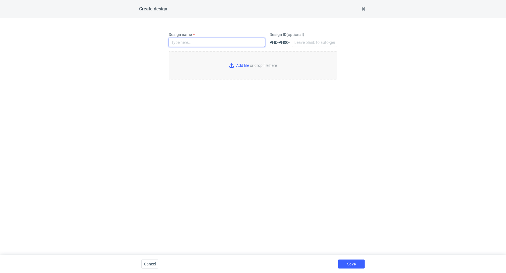
click at [193, 38] on input "Design name" at bounding box center [217, 42] width 96 height 9
paste input "VHKJ"
type input "VHKJ"
click at [231, 63] on input "Add file or drop file here" at bounding box center [253, 65] width 169 height 28
type input "C:\fakepath\jbx__custom____VHKJ__d00__oR199028555__outside.pdf"
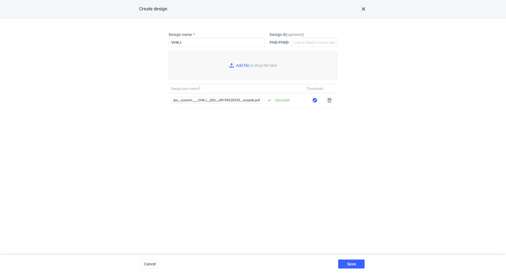
click at [356, 259] on div "Save" at bounding box center [351, 264] width 31 height 18
click at [355, 262] on span "Save" at bounding box center [351, 264] width 9 height 4
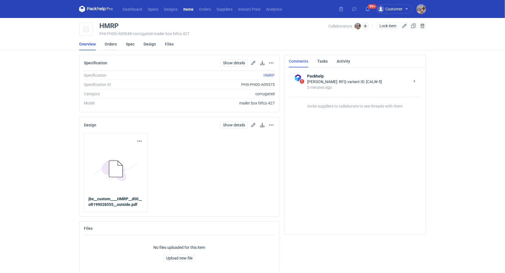
click at [116, 44] on link "Orders" at bounding box center [111, 44] width 12 height 12
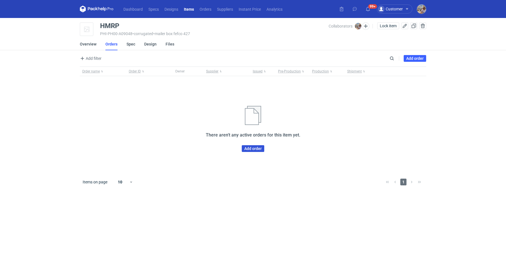
click at [253, 150] on link "Add order" at bounding box center [253, 148] width 22 height 7
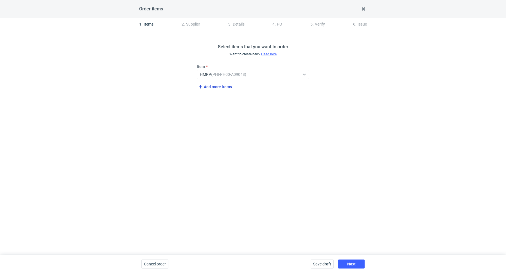
click at [206, 87] on span "Add more items" at bounding box center [214, 87] width 35 height 7
click at [217, 105] on span "Add more items" at bounding box center [214, 106] width 35 height 7
click at [216, 127] on span "Add more items" at bounding box center [214, 126] width 35 height 7
click at [218, 94] on div "Select..." at bounding box center [248, 94] width 103 height 8
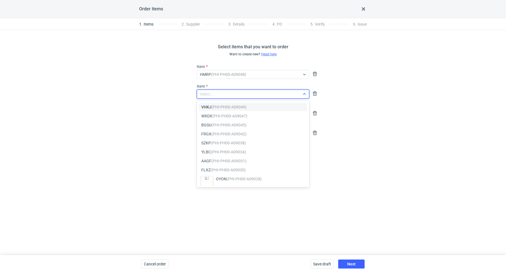
paste input "ZOBC"
type input "ZOBC"
click at [222, 106] on em "(PHI-PH00-A08968)" at bounding box center [228, 107] width 35 height 4
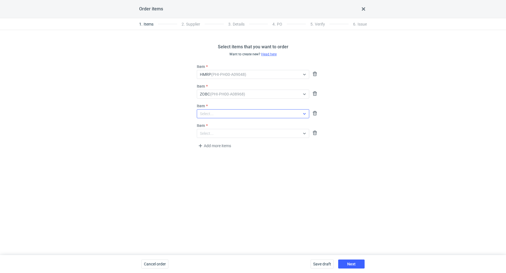
click at [206, 114] on div "Select..." at bounding box center [207, 114] width 14 height 6
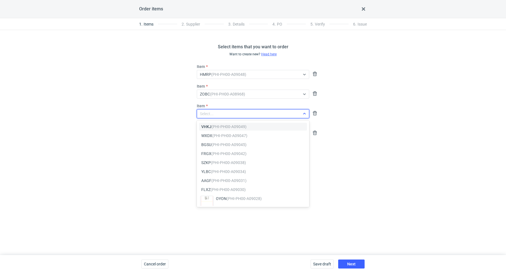
paste input "BKJH"
type input "BKJH"
click at [210, 126] on span "BKJH (PHI-PH00-A08969)" at bounding box center [223, 127] width 45 height 6
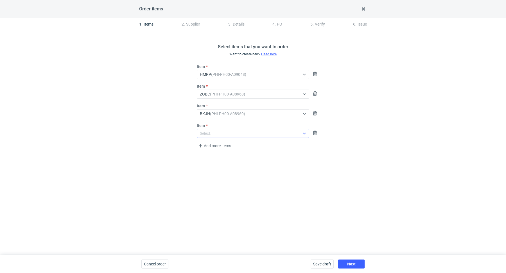
click at [224, 136] on div "Select..." at bounding box center [248, 134] width 103 height 8
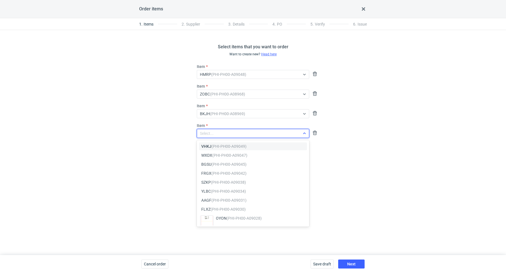
paste input "VHKJ"
type input "VHKJ"
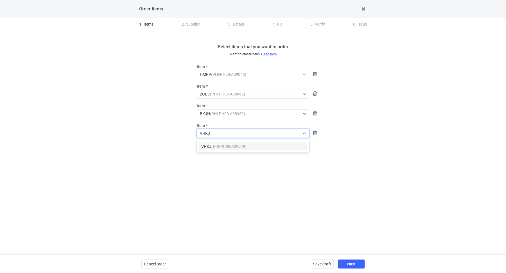
click at [224, 144] on em "(PHI-PH00-A09049)" at bounding box center [228, 146] width 35 height 4
click at [225, 195] on div "Select items that you want to order Want to create new? Head here Item HMRP (PH…" at bounding box center [253, 142] width 506 height 225
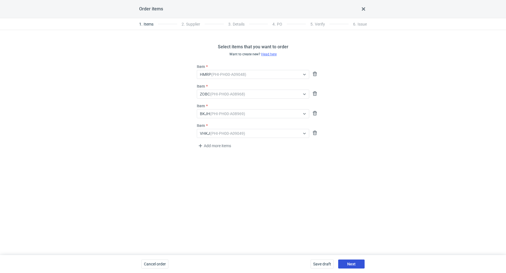
click at [344, 262] on button "Next" at bounding box center [351, 264] width 26 height 9
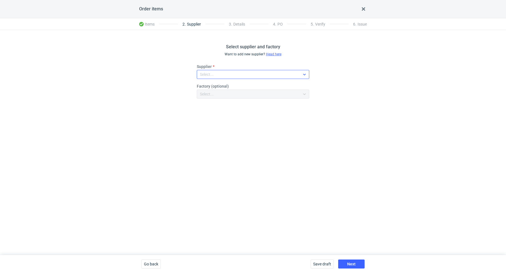
click at [231, 75] on div "Select..." at bounding box center [248, 75] width 103 height 8
type input "janbox"
click at [231, 84] on div "JANBOX" at bounding box center [253, 88] width 108 height 8
click at [265, 165] on div "Select supplier and factory Want to add new supplier? Head here Supplier JANBOX" at bounding box center [253, 142] width 506 height 225
click at [347, 262] on button "Next" at bounding box center [351, 264] width 26 height 9
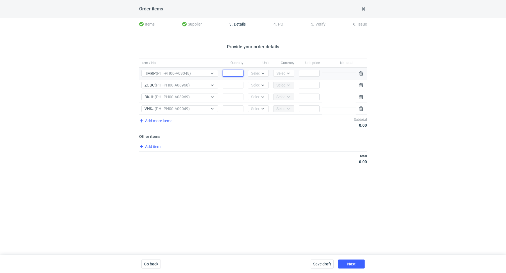
click at [231, 74] on input "Quantity" at bounding box center [233, 73] width 21 height 7
paste input "500"
type input "500"
click at [262, 76] on div at bounding box center [264, 73] width 9 height 6
click at [262, 84] on div "pcs" at bounding box center [259, 85] width 12 height 6
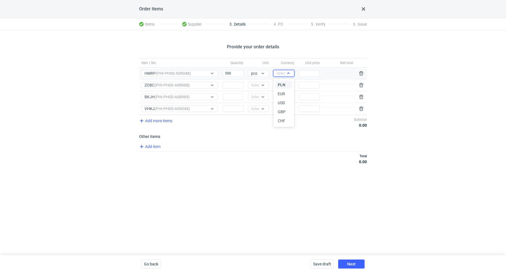
click at [278, 74] on div "Select..." at bounding box center [283, 74] width 14 height 6
click at [280, 86] on span "PLN" at bounding box center [282, 85] width 8 height 6
click at [259, 139] on div "Item / No. Quantity Unit Currency Unit price Net total Item / No. HMRP (PHI-PH0…" at bounding box center [253, 114] width 228 height 113
click at [230, 89] on div "Quantity" at bounding box center [232, 86] width 25 height 12
click at [231, 86] on input "Quantity" at bounding box center [233, 85] width 21 height 7
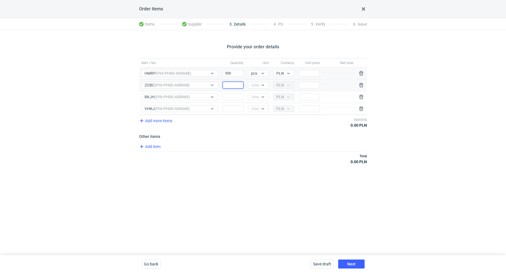
paste input "500"
type input "500"
click at [260, 84] on div at bounding box center [263, 85] width 7 height 4
click at [263, 99] on div "pcs" at bounding box center [259, 97] width 12 height 6
click at [242, 140] on div "Item / No. Quantity Unit Currency Unit price Net total Item / No. HMRP (PHI-PH0…" at bounding box center [253, 114] width 228 height 113
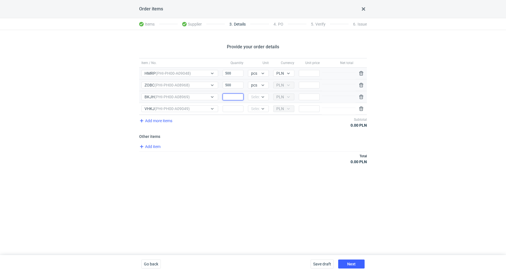
click at [230, 95] on input "Quantity" at bounding box center [233, 97] width 21 height 7
paste input "500"
type input "500"
click at [220, 140] on div "Item / No. Quantity Unit Currency Unit price Net total Item / No. HMRP (PHI-PH0…" at bounding box center [253, 114] width 228 height 113
click at [233, 107] on input "Quantity" at bounding box center [233, 108] width 21 height 7
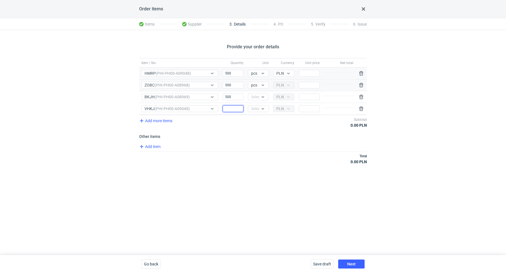
paste input "500"
type input "500"
click at [222, 143] on div "Add item" at bounding box center [252, 147] width 229 height 8
click at [304, 76] on input "Price" at bounding box center [309, 73] width 21 height 7
paste input "2.4"
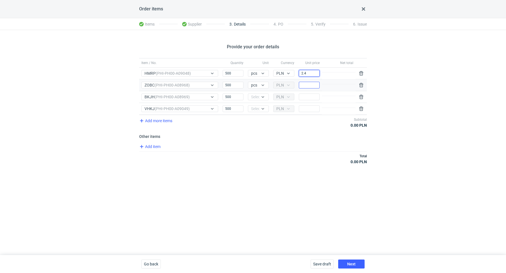
type input "2.4"
click at [305, 83] on input "Price" at bounding box center [309, 85] width 21 height 7
paste input "2.4"
type input "2.4"
click at [291, 158] on div "Total 2 400.00 PLN" at bounding box center [253, 159] width 228 height 15
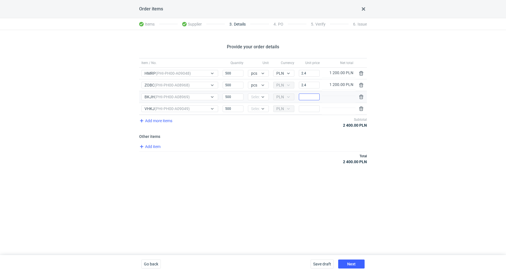
drag, startPoint x: 305, startPoint y: 91, endPoint x: 305, endPoint y: 94, distance: 3.2
click at [305, 91] on div "Price" at bounding box center [309, 97] width 25 height 12
click at [306, 98] on input "Price" at bounding box center [309, 97] width 21 height 7
paste input "1.95"
type input "1.95"
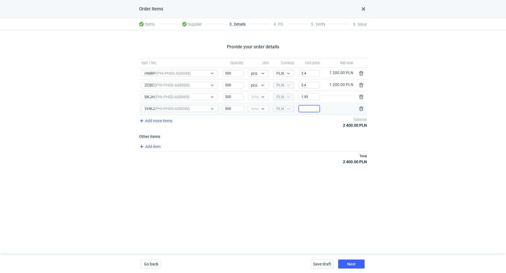
click at [307, 107] on input "Price" at bounding box center [309, 108] width 21 height 7
paste input "1.95"
type input "1.95"
click at [283, 141] on div "Item / No. Quantity Unit Currency Unit price Net total Item / No. HMRP (PHI-PH0…" at bounding box center [253, 114] width 228 height 113
click at [152, 145] on span "Add item" at bounding box center [149, 146] width 23 height 7
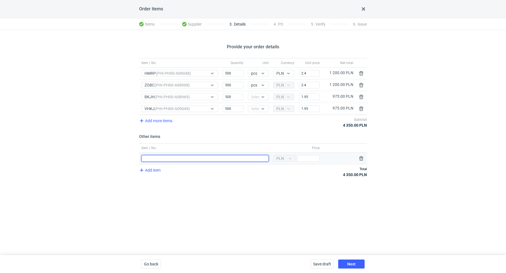
click at [156, 157] on input "Item / No." at bounding box center [204, 158] width 127 height 7
type input "Wykrojnik HMRP + ZOBC"
click at [312, 159] on input "Price" at bounding box center [308, 158] width 22 height 7
type input "2900"
click at [145, 167] on icon "button" at bounding box center [141, 170] width 7 height 7
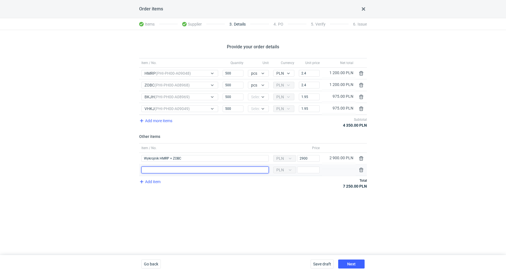
click at [150, 170] on input "Item / No." at bounding box center [204, 170] width 127 height 7
click at [166, 170] on input "Wykrojnik" at bounding box center [204, 170] width 127 height 7
type input "Wykrojnik BKJH + VHKJ"
click at [315, 167] on input "Price" at bounding box center [308, 170] width 22 height 7
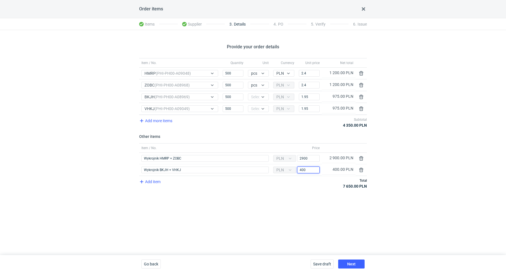
type input "400"
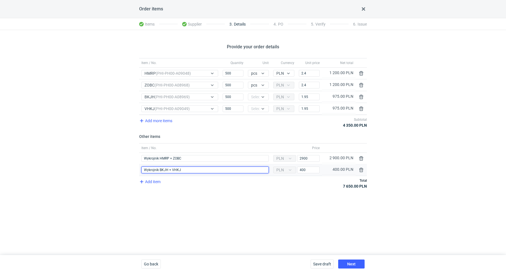
drag, startPoint x: 158, startPoint y: 169, endPoint x: 139, endPoint y: 170, distance: 19.4
click at [139, 170] on div "Item / No. Wykrojnik BKJH + VHKJ" at bounding box center [205, 171] width 132 height 12
type input "Polimer BKJH + VHKJ"
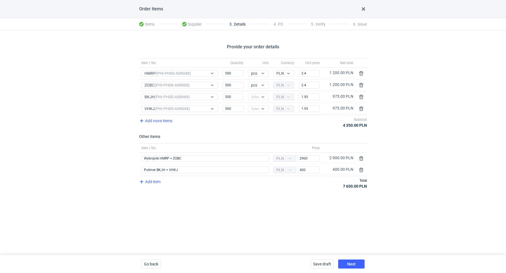
click at [413, 111] on div "Provide your order details Item / No. Quantity Unit Currency Unit price Net tot…" at bounding box center [253, 142] width 506 height 225
click at [353, 262] on button "Next" at bounding box center [351, 264] width 26 height 9
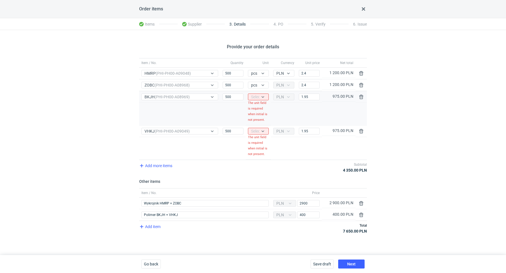
click at [265, 95] on icon at bounding box center [263, 97] width 4 height 4
click at [261, 105] on div "pcs" at bounding box center [259, 108] width 12 height 6
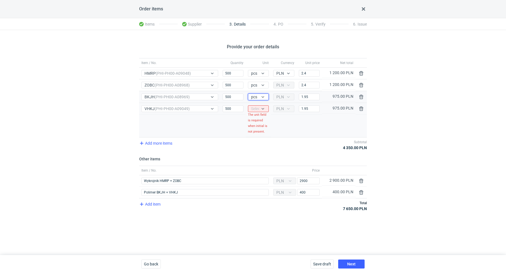
click at [265, 134] on div "Unit Select... The unit field is required when initial is not present." at bounding box center [258, 120] width 25 height 34
click at [265, 107] on div at bounding box center [263, 109] width 7 height 4
click at [257, 119] on span "pcs" at bounding box center [256, 120] width 6 height 6
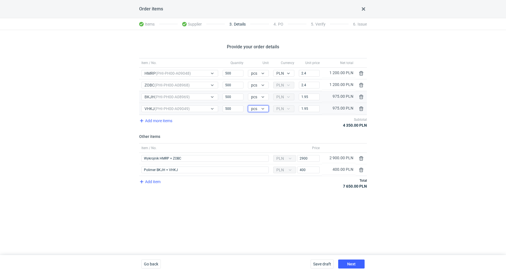
click at [67, 103] on div "Provide your order details Item / No. Quantity Unit Currency Unit price Net tot…" at bounding box center [253, 142] width 506 height 225
click at [350, 260] on button "Next" at bounding box center [351, 264] width 26 height 9
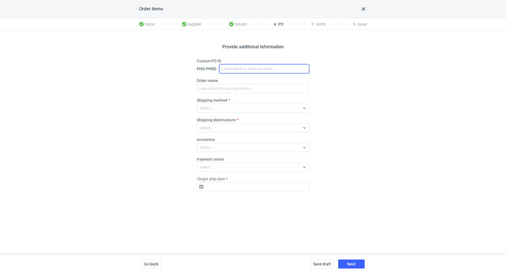
click at [229, 70] on input "Custom PO ID" at bounding box center [264, 68] width 90 height 9
paste input "R199028555"
paste input "HMRP"
paste input "BKJH"
paste input "VHKJ"
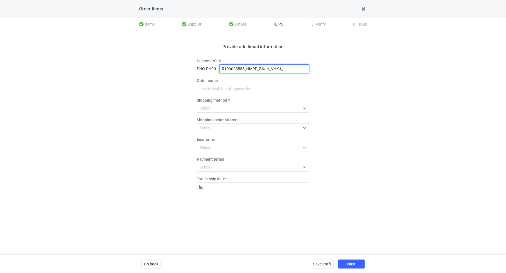
paste input "ZOBC"
drag, startPoint x: 298, startPoint y: 69, endPoint x: 226, endPoint y: 51, distance: 74.8
click at [226, 51] on div "Provide additional information Custom PO ID PHO-PH00- R199028555_HMRP_BKJH_VHKJ…" at bounding box center [253, 142] width 506 height 225
type input "R199028555_HMRP_BKJH_VHKJ_ZOBC"
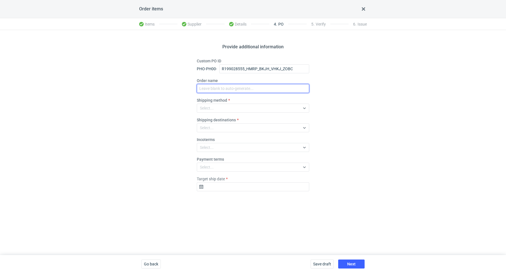
click at [227, 87] on input "Order name" at bounding box center [253, 88] width 112 height 9
paste input "R199028555_HMRP_BKJH_VHKJ_ZOBC"
type input "R199028555_HMRP_BKJH_VHKJ_ZOBC"
click at [220, 106] on div "Select..." at bounding box center [248, 108] width 103 height 8
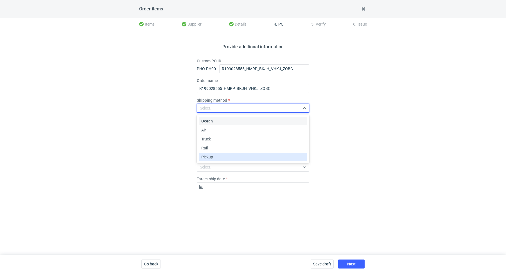
click at [212, 155] on span "Pickup" at bounding box center [207, 157] width 12 height 6
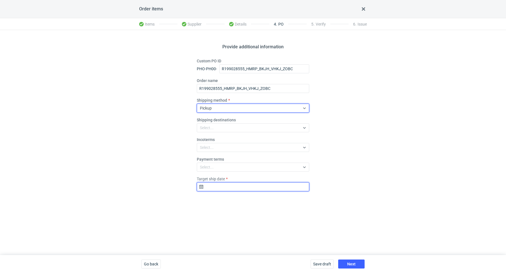
click at [227, 186] on input "Target ship date" at bounding box center [253, 187] width 112 height 9
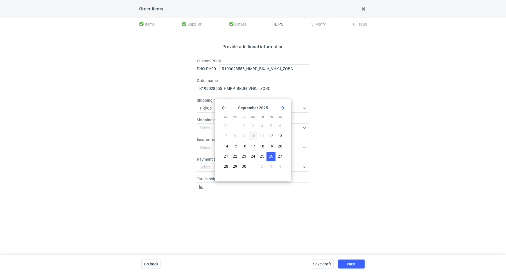
click at [269, 155] on span "26" at bounding box center [271, 157] width 4 height 6
type input "2025-09-26"
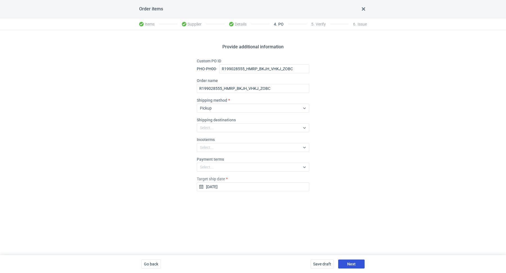
click at [352, 265] on span "Next" at bounding box center [351, 264] width 8 height 4
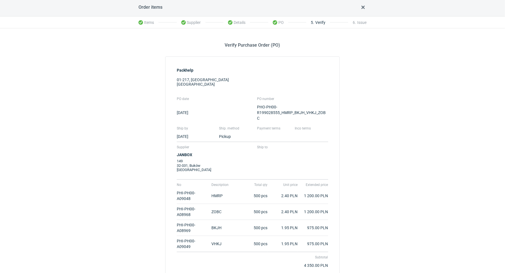
scroll to position [85, 0]
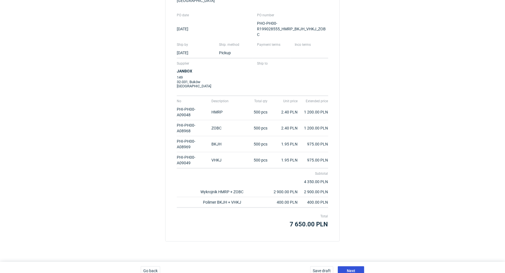
click at [351, 269] on span "Next" at bounding box center [350, 271] width 8 height 4
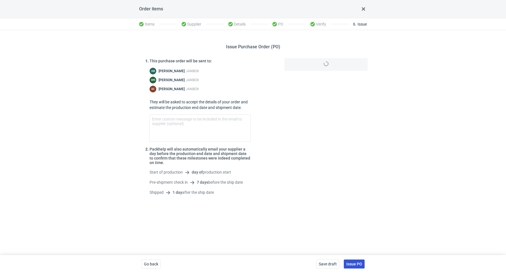
click at [354, 264] on span "Issue PO" at bounding box center [354, 264] width 16 height 4
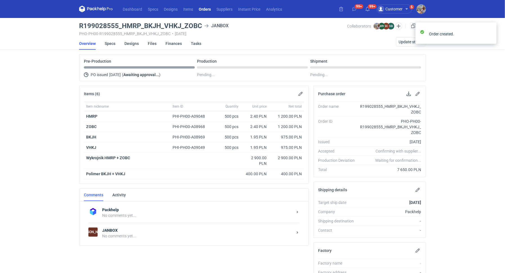
click at [126, 231] on strong "JANBOX" at bounding box center [197, 231] width 190 height 6
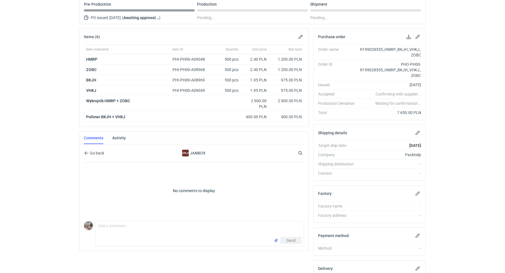
scroll to position [111, 0]
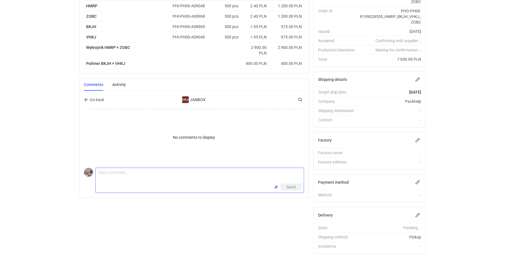
click at [129, 173] on textarea "Comment message" at bounding box center [200, 176] width 208 height 16
paste textarea "HMRP"
drag, startPoint x: 108, startPoint y: 176, endPoint x: 108, endPoint y: 188, distance: 11.8
click at [108, 177] on textarea "hej Sylwia zamówienie do wycen: HMRP -" at bounding box center [200, 176] width 208 height 16
paste textarea "ZOBC"
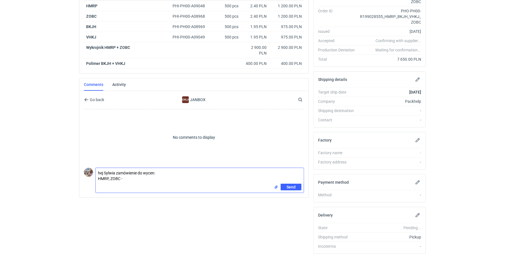
click at [142, 177] on textarea "hej Sylwia zamówienie do wycen: HMRP, ZOBC -" at bounding box center [200, 176] width 208 height 16
paste textarea "CALW-5"
click at [98, 183] on textarea "hej Sylwia zamówienie do wycen: HMRP, ZOBC - CALW-5" at bounding box center [200, 177] width 208 height 19
click at [145, 177] on textarea "hej Sylwia zamówienie do wycen: HMRP, ZOBC - CALW-5" at bounding box center [200, 177] width 208 height 19
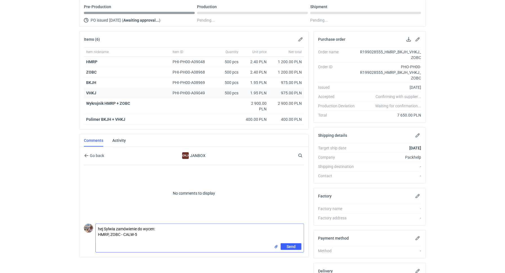
scroll to position [55, 0]
drag, startPoint x: 105, startPoint y: 78, endPoint x: 87, endPoint y: 81, distance: 18.9
click at [87, 81] on div "BKJH" at bounding box center [127, 82] width 86 height 10
drag, startPoint x: 100, startPoint y: 82, endPoint x: 85, endPoint y: 82, distance: 14.9
click at [85, 82] on div "BKJH" at bounding box center [127, 82] width 86 height 10
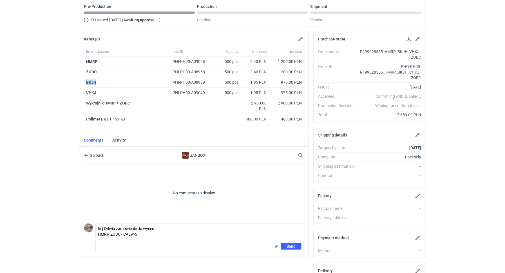
copy strong "BKJH"
click at [101, 238] on textarea "hej Sylwia zamówienie do wycen: HMRP, ZOBC - CALW-5" at bounding box center [200, 233] width 208 height 19
paste textarea "BKJH"
drag, startPoint x: 101, startPoint y: 91, endPoint x: 85, endPoint y: 91, distance: 15.7
click at [85, 91] on div "VHKJ" at bounding box center [127, 93] width 86 height 10
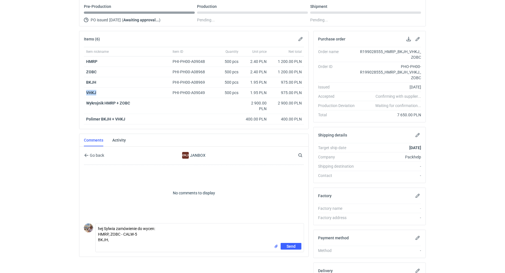
copy strong "VHKJ"
click at [116, 239] on textarea "hej Sylwia zamówienie do wycen: HMRP, ZOBC - CALW-5 BKJH," at bounding box center [200, 233] width 208 height 19
paste textarea "VHKJ"
type textarea "hej Sylwia zamówienie do wycen: HMRP, ZOBC - CALW-5 BKJH, VHKJ - CALW-6"
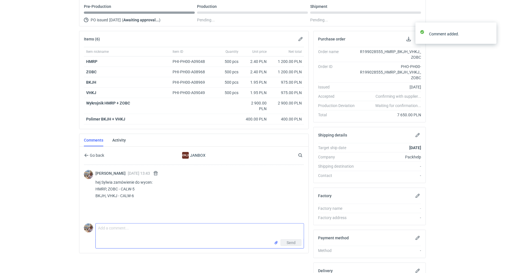
click at [144, 231] on textarea "Comment message" at bounding box center [200, 232] width 208 height 16
type textarea "Prośba o sprawdzenie i podanie terminu realizacji"
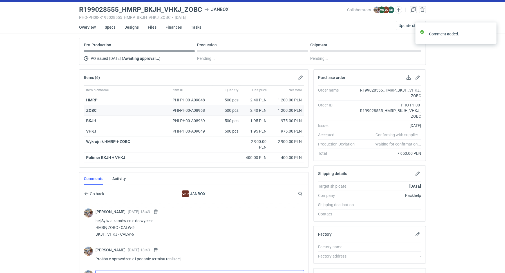
scroll to position [0, 0]
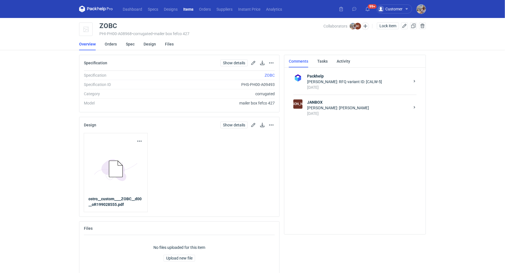
click at [328, 113] on div "[DATE]" at bounding box center [358, 114] width 103 height 6
click at [341, 111] on div "[DATE]" at bounding box center [358, 114] width 103 height 6
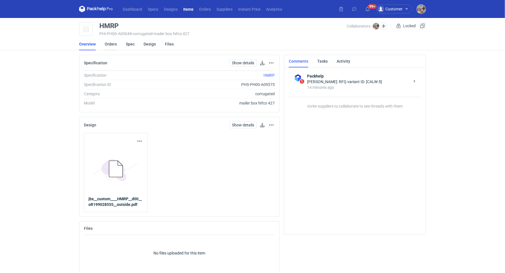
click at [115, 44] on link "Orders" at bounding box center [111, 44] width 12 height 12
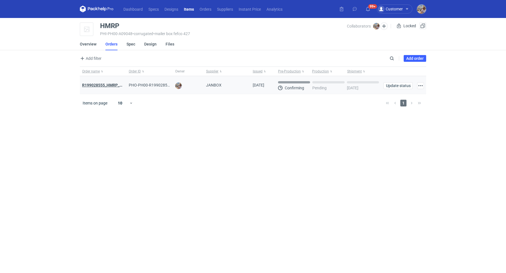
click at [112, 83] on strong "R199028555_HMRP_BKJH_VHKJ_ZOBC" at bounding box center [117, 85] width 71 height 4
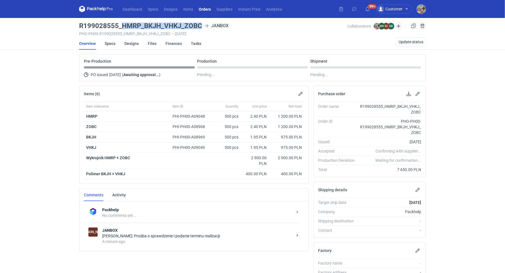
drag, startPoint x: 199, startPoint y: 25, endPoint x: 123, endPoint y: 23, distance: 76.5
click at [123, 23] on h3 "R199028555_HMRP_BKJH_VHKJ_ZOBC" at bounding box center [140, 25] width 123 height 7
copy h3 "HMRP_BKJH_VHKJ_ZOBC"
